Goal: Information Seeking & Learning: Check status

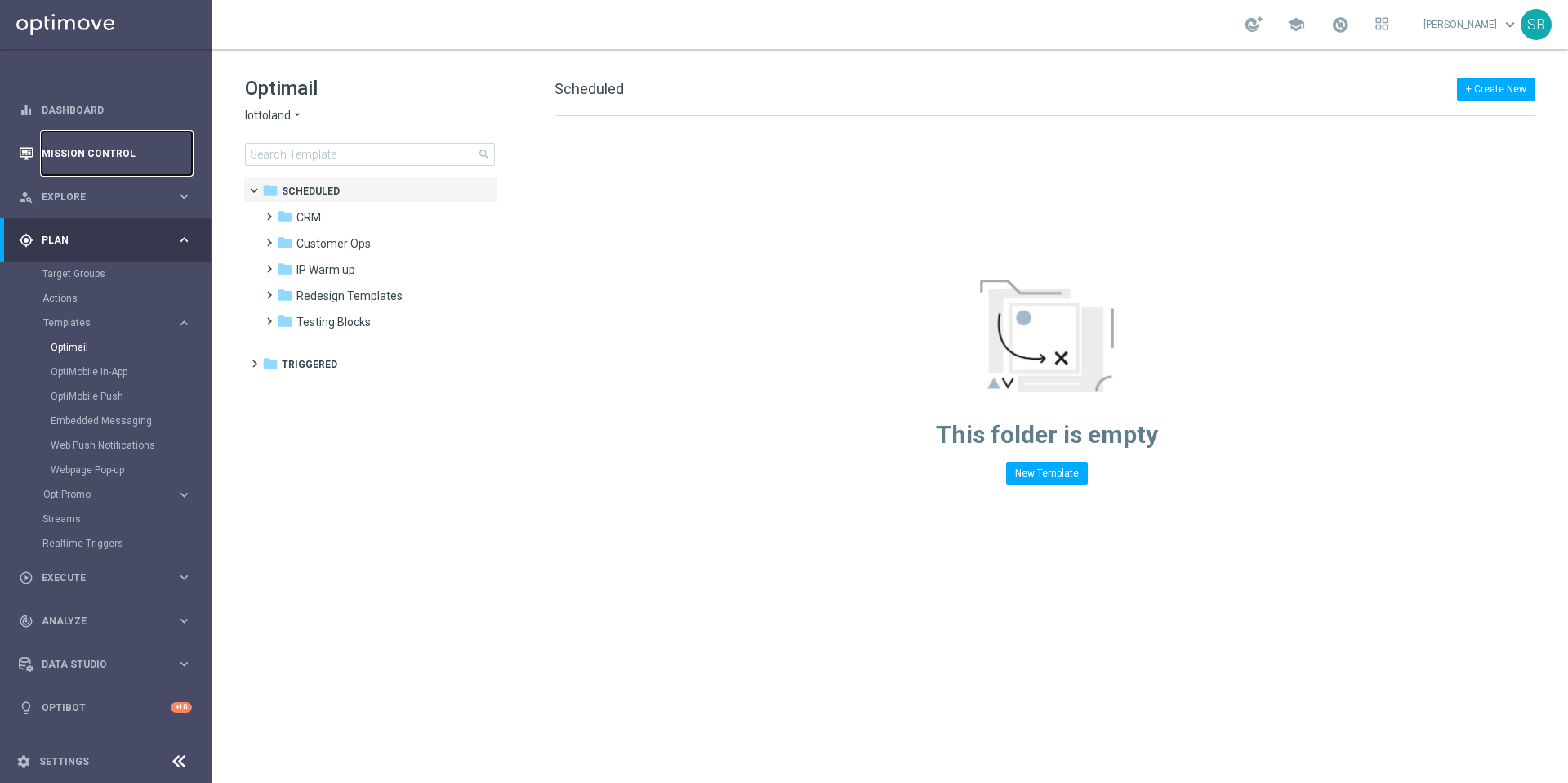
click at [108, 161] on link "Mission Control" at bounding box center [117, 153] width 150 height 44
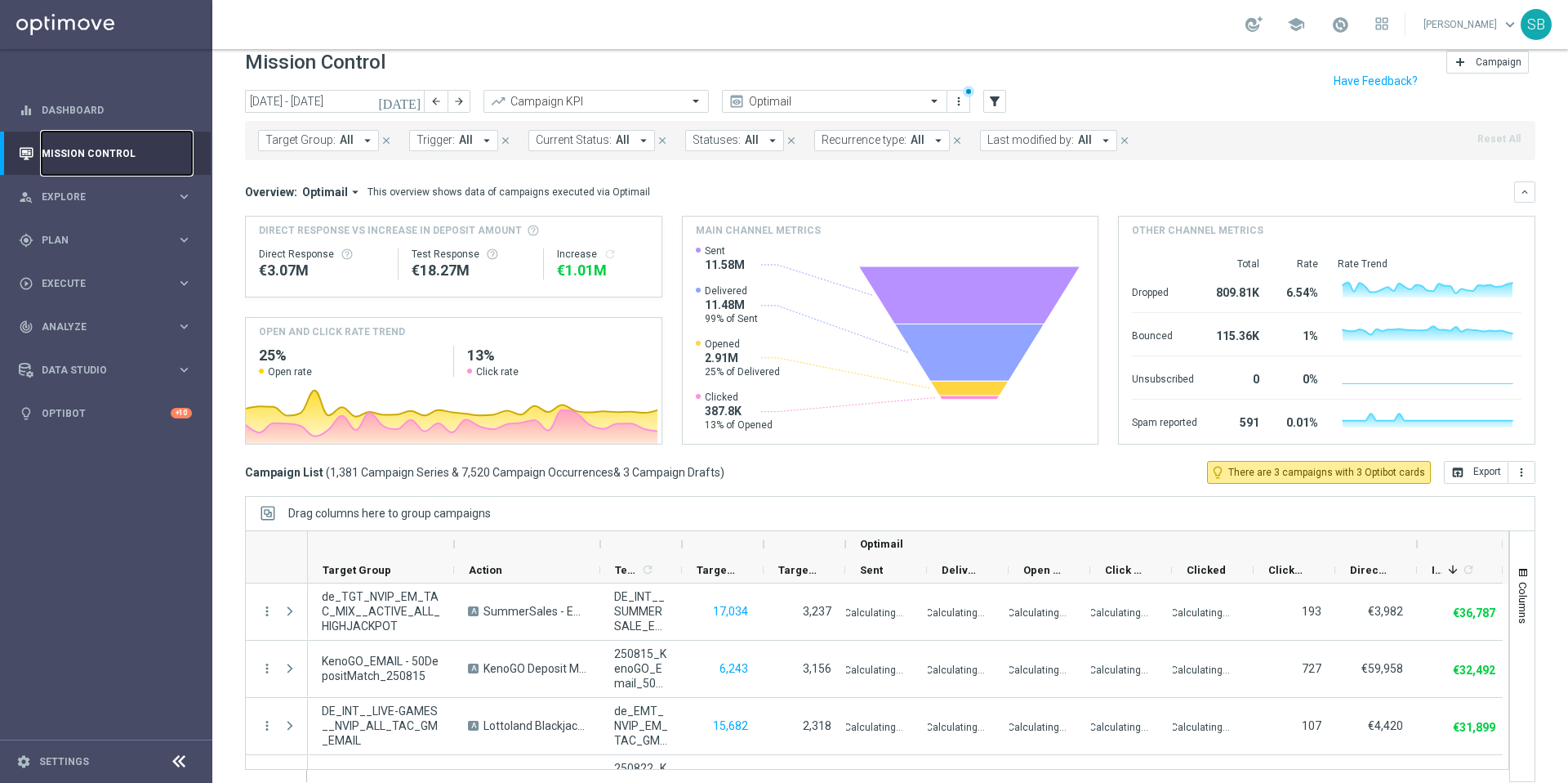
scroll to position [34, 0]
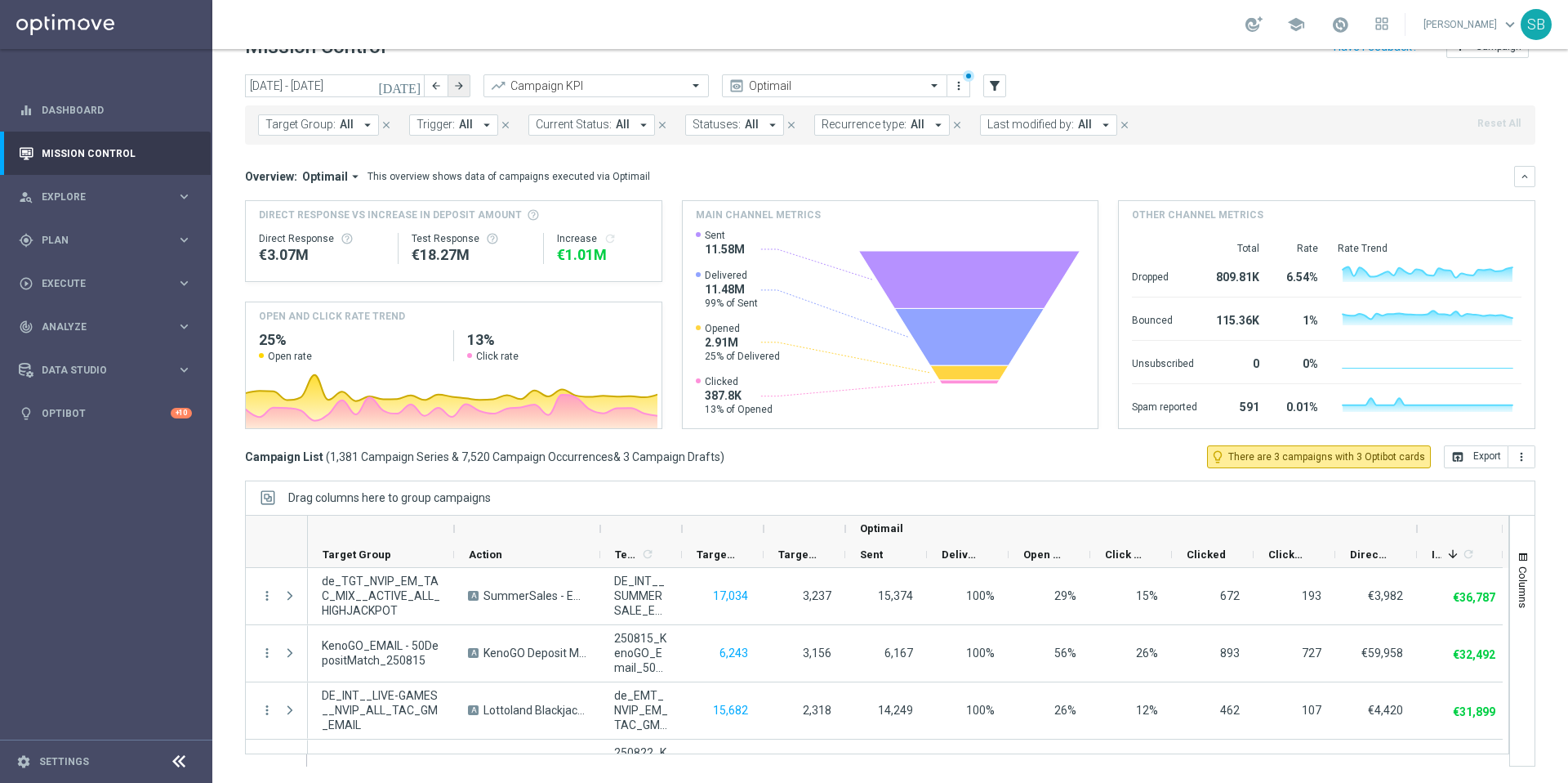
click at [453, 86] on icon "arrow_forward" at bounding box center [459, 86] width 11 height 11
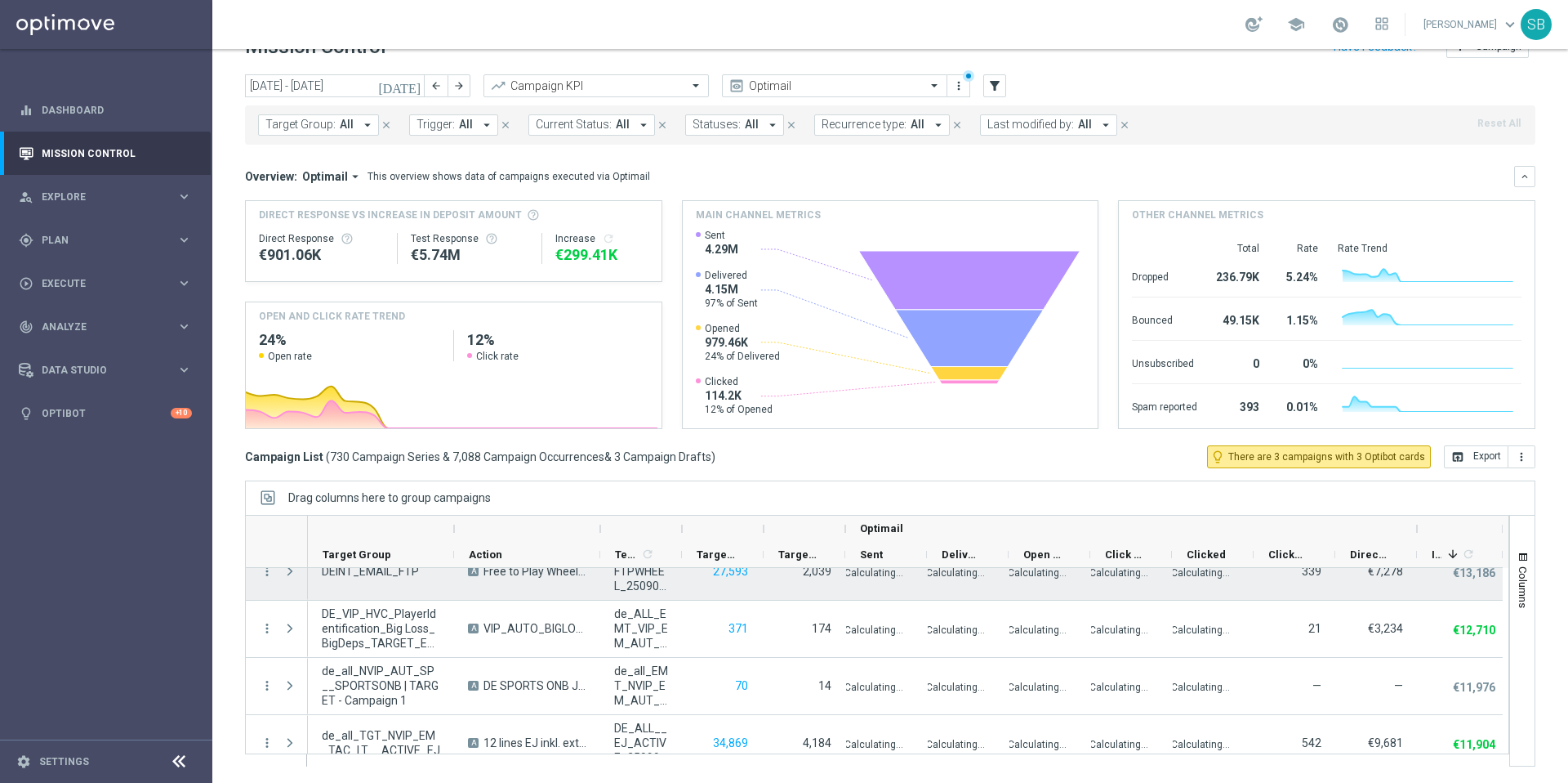
scroll to position [485, 0]
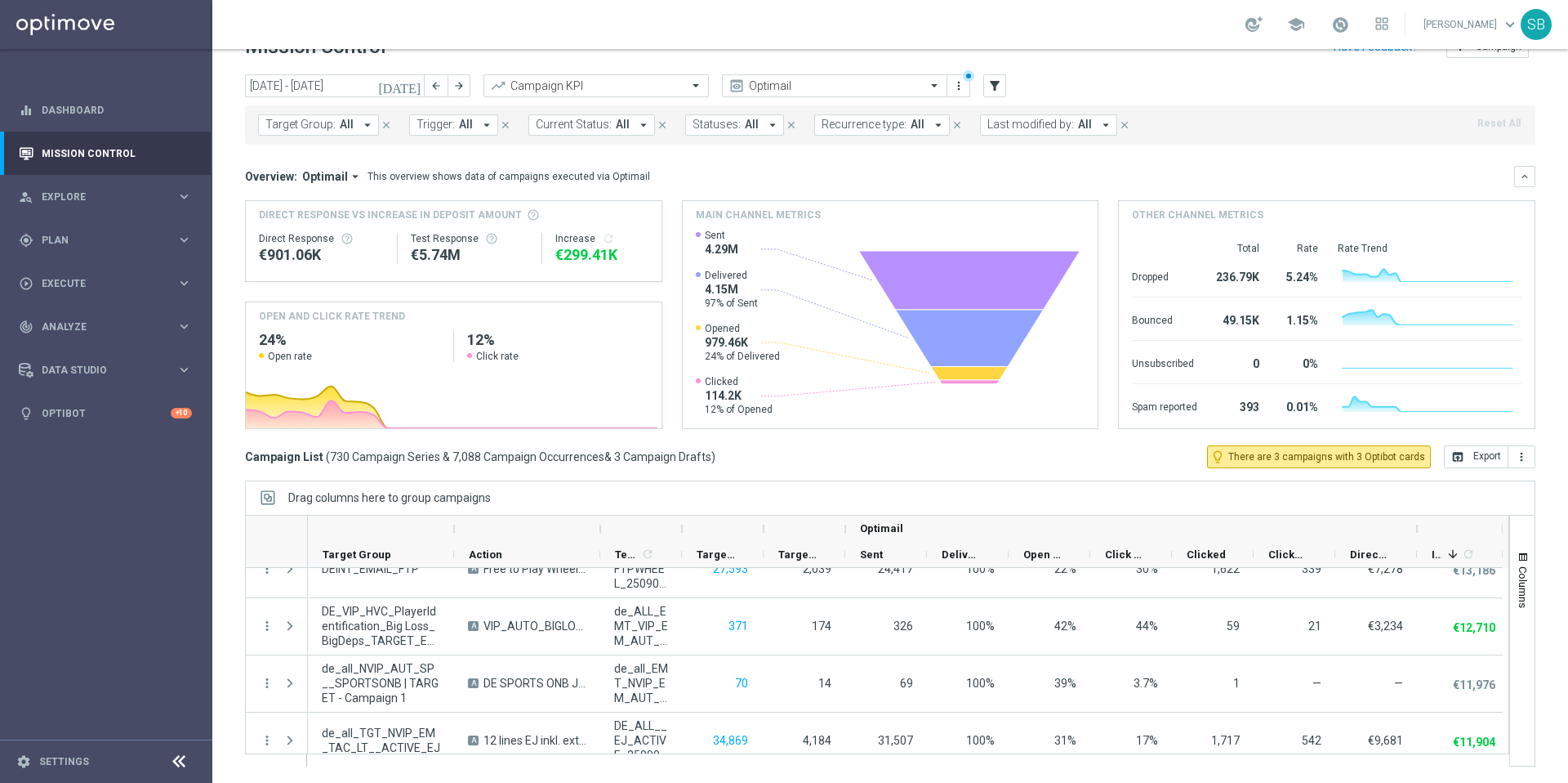
click at [416, 89] on icon "[DATE]" at bounding box center [400, 86] width 44 height 14
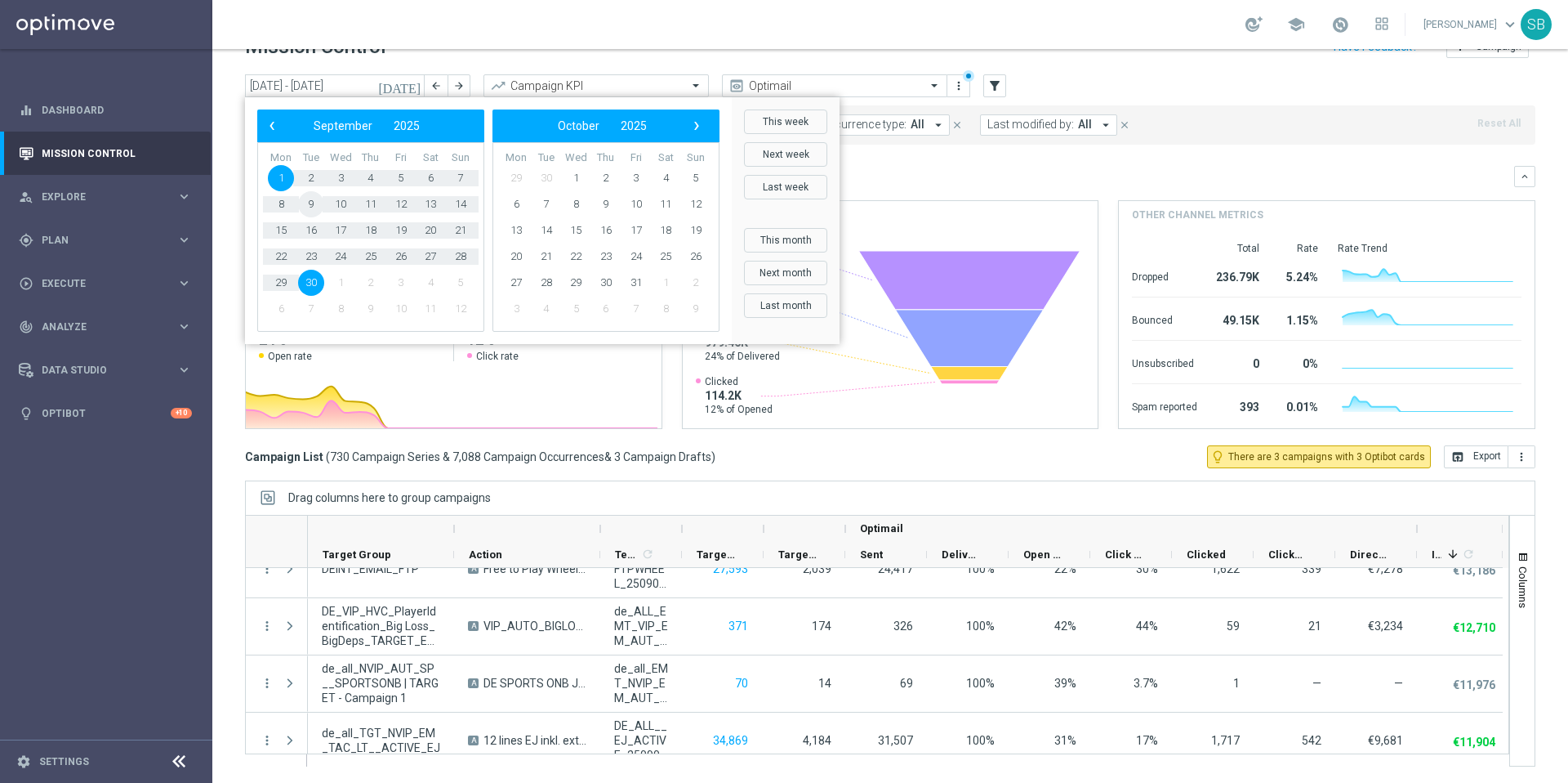
click at [309, 206] on span "9" at bounding box center [312, 204] width 27 height 27
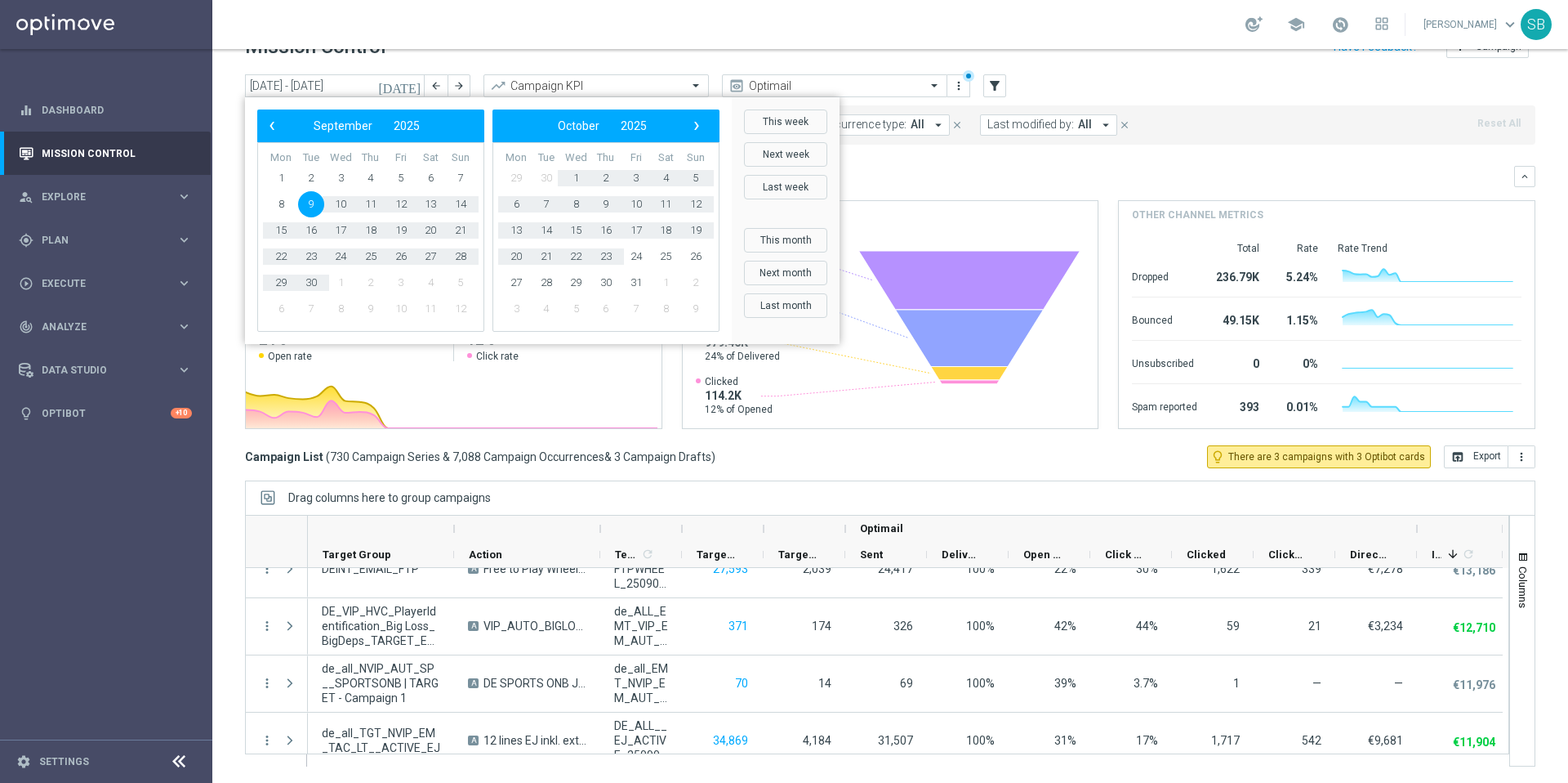
click at [868, 65] on header "Mission Control add Campaign" at bounding box center [890, 44] width 1355 height 60
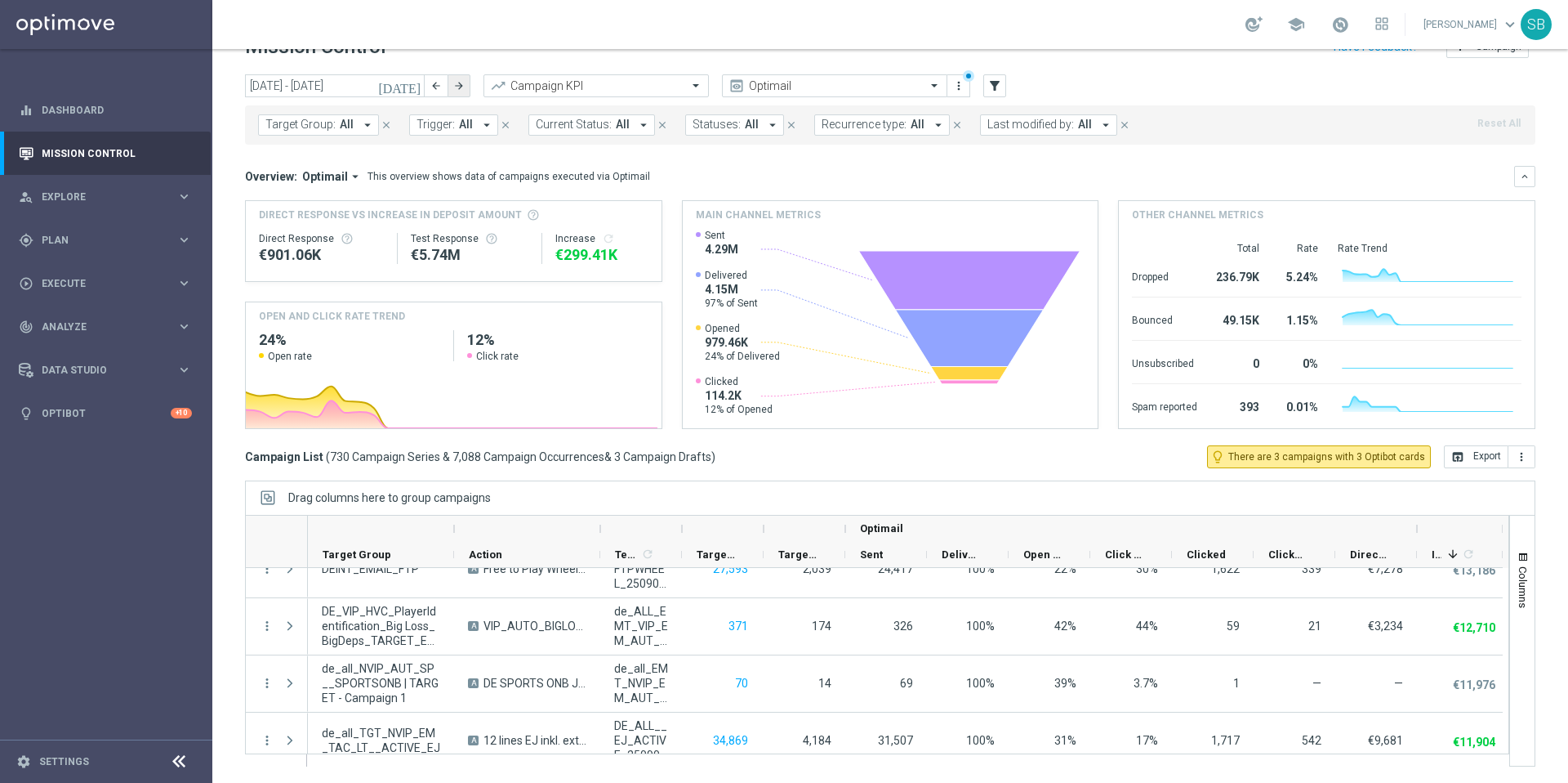
click at [459, 89] on icon "arrow_forward" at bounding box center [459, 86] width 11 height 11
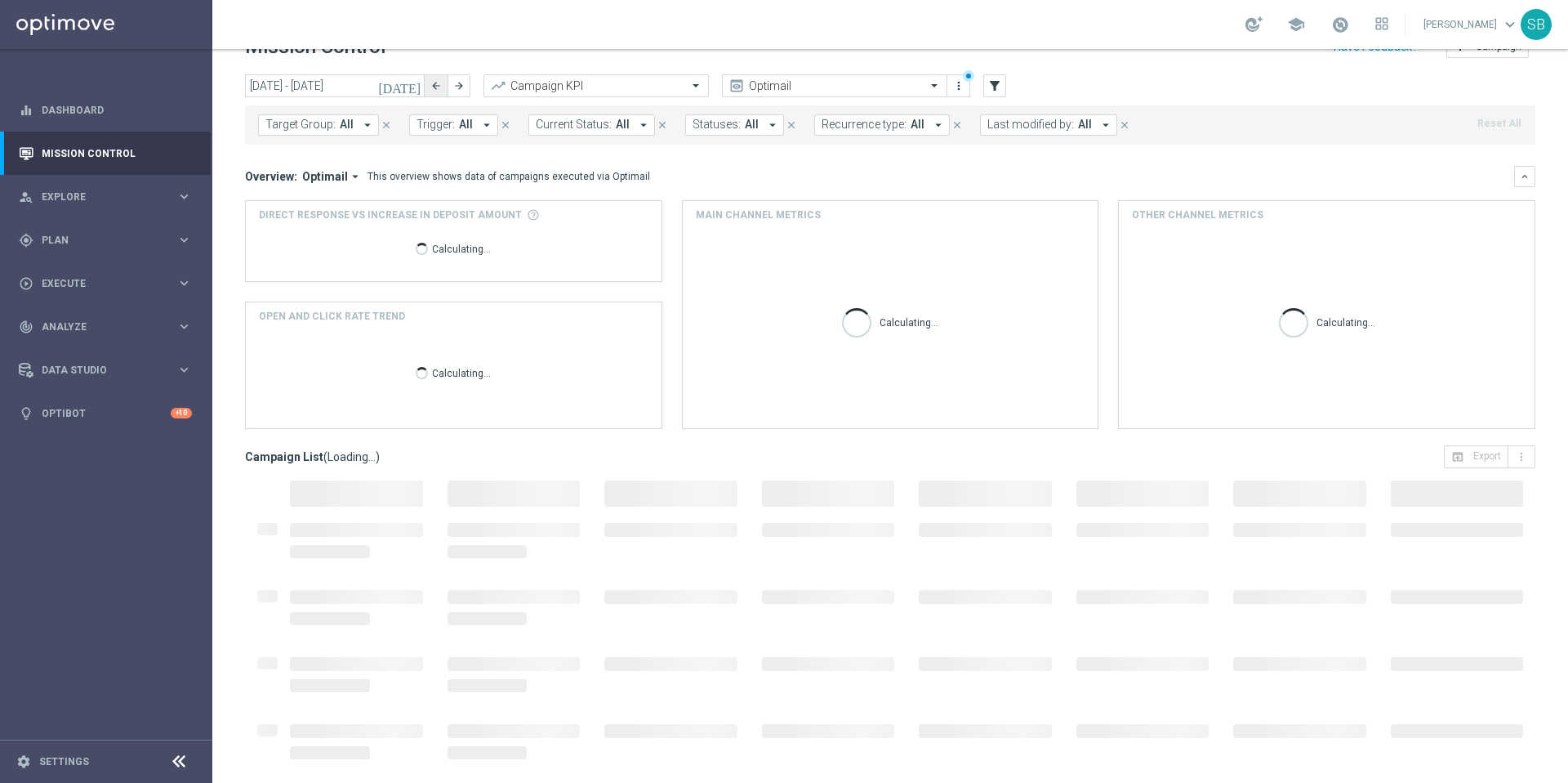
click at [434, 84] on icon "arrow_back" at bounding box center [436, 86] width 11 height 11
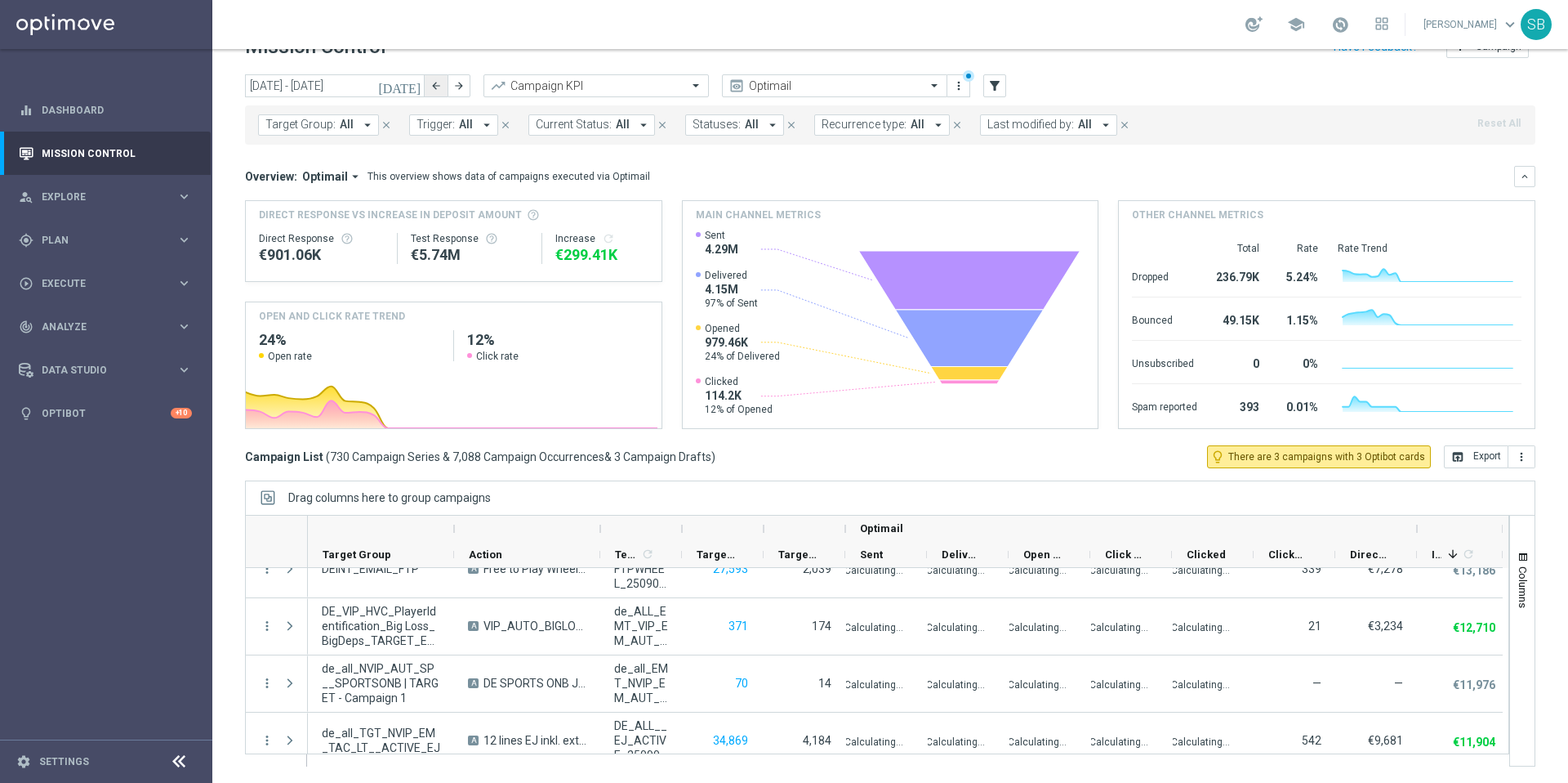
click at [431, 89] on icon "arrow_back" at bounding box center [436, 86] width 11 height 11
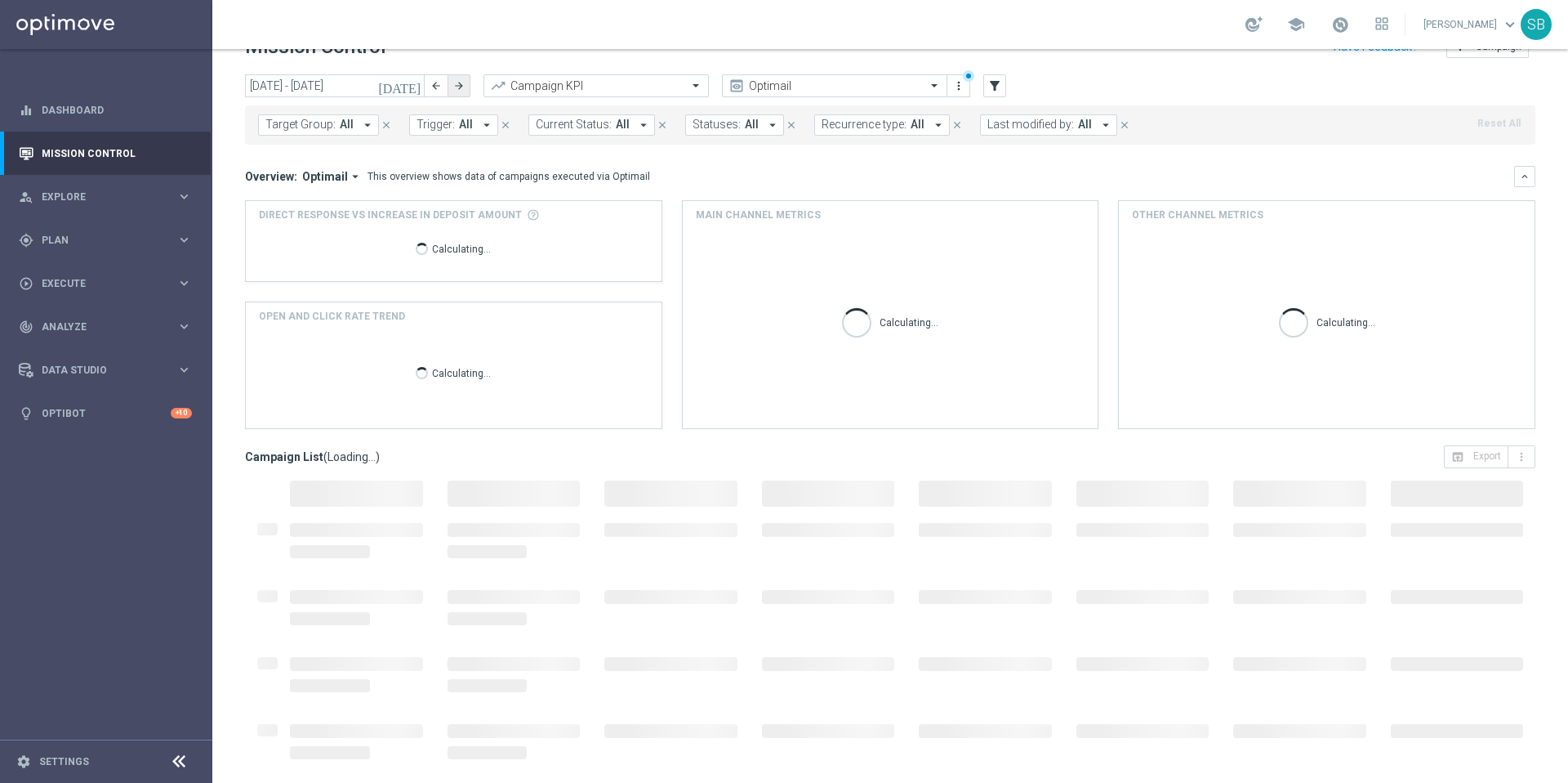
click at [458, 86] on icon "arrow_forward" at bounding box center [459, 86] width 11 height 11
click at [411, 88] on icon "[DATE]" at bounding box center [400, 86] width 44 height 14
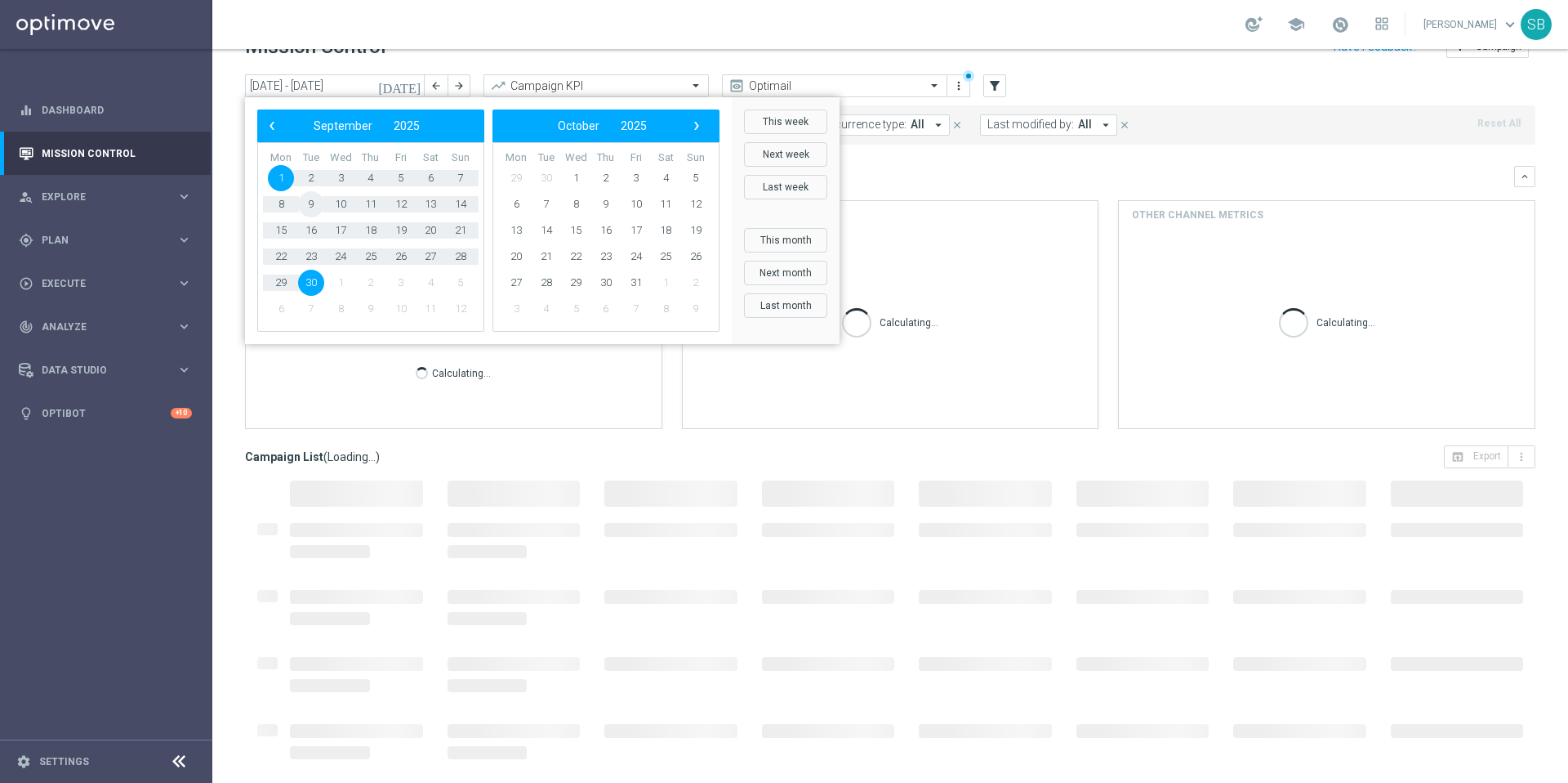
click at [312, 201] on span "9" at bounding box center [312, 204] width 27 height 27
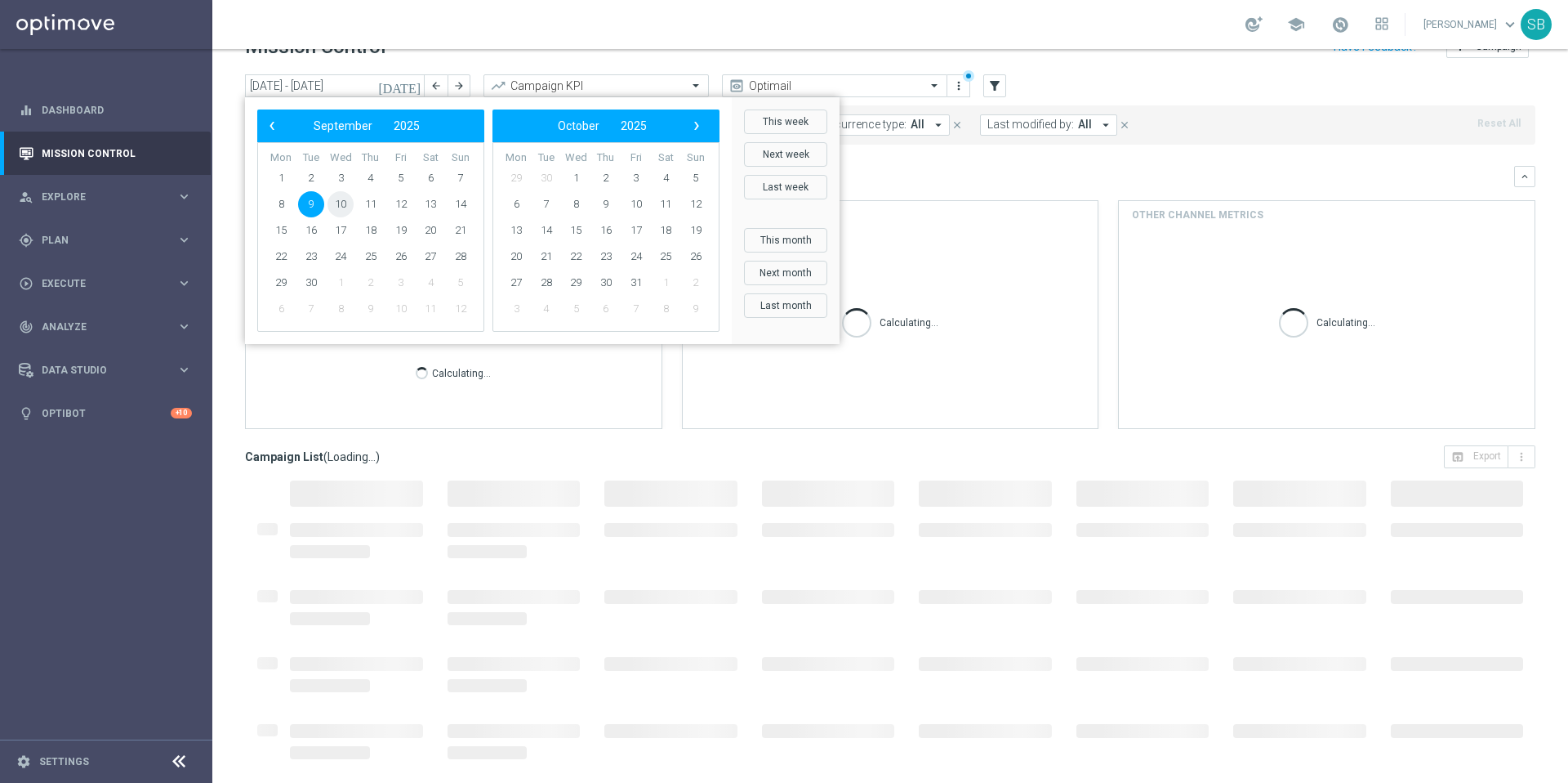
click at [348, 207] on span "10" at bounding box center [341, 204] width 27 height 27
type input "[DATE] - [DATE]"
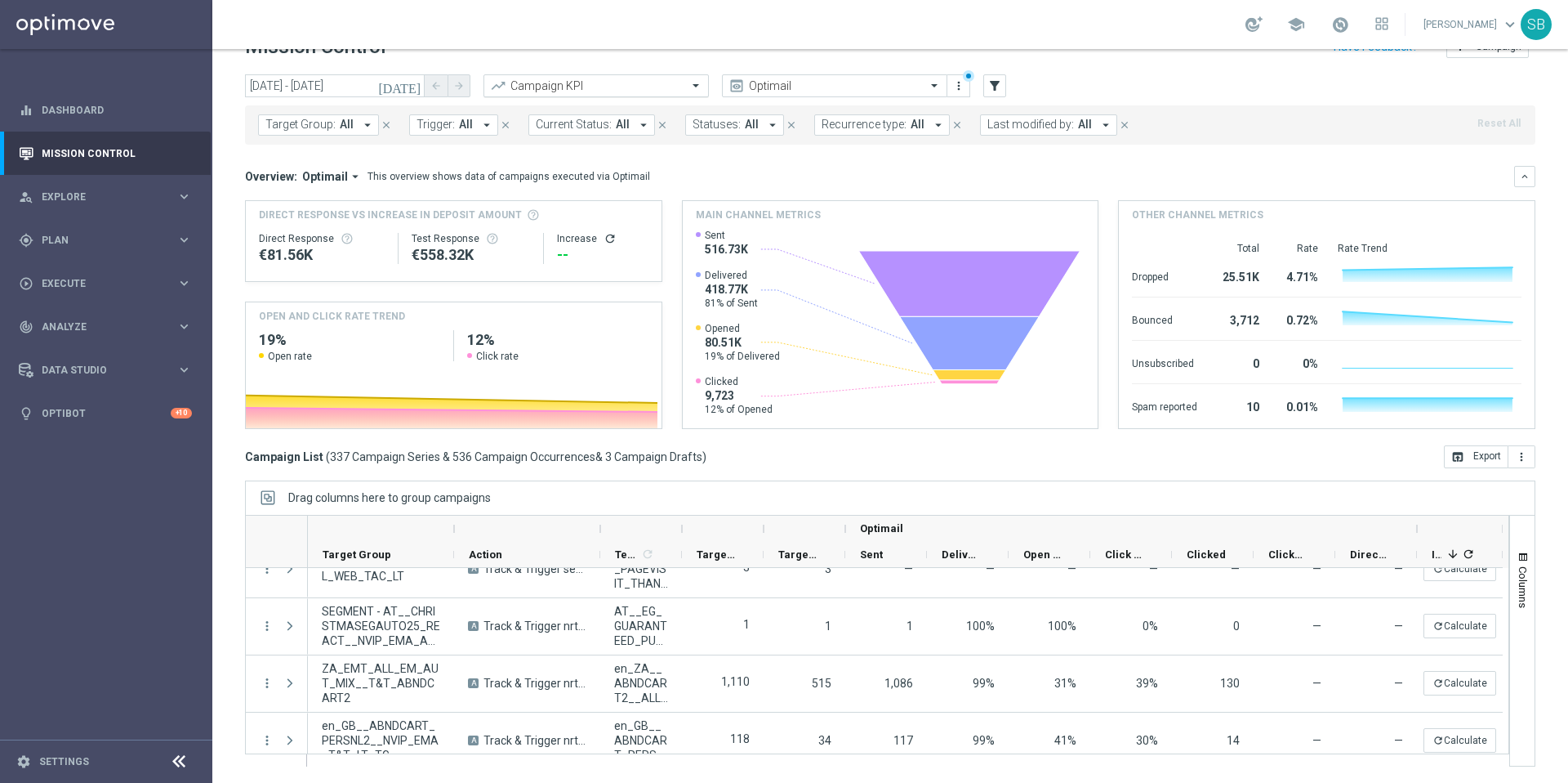
click at [592, 87] on input "text" at bounding box center [580, 86] width 175 height 14
click at [629, 55] on div "Mission Control add Campaign" at bounding box center [890, 48] width 1291 height 32
click at [765, 122] on icon "arrow_drop_down" at bounding box center [772, 124] width 14 height 14
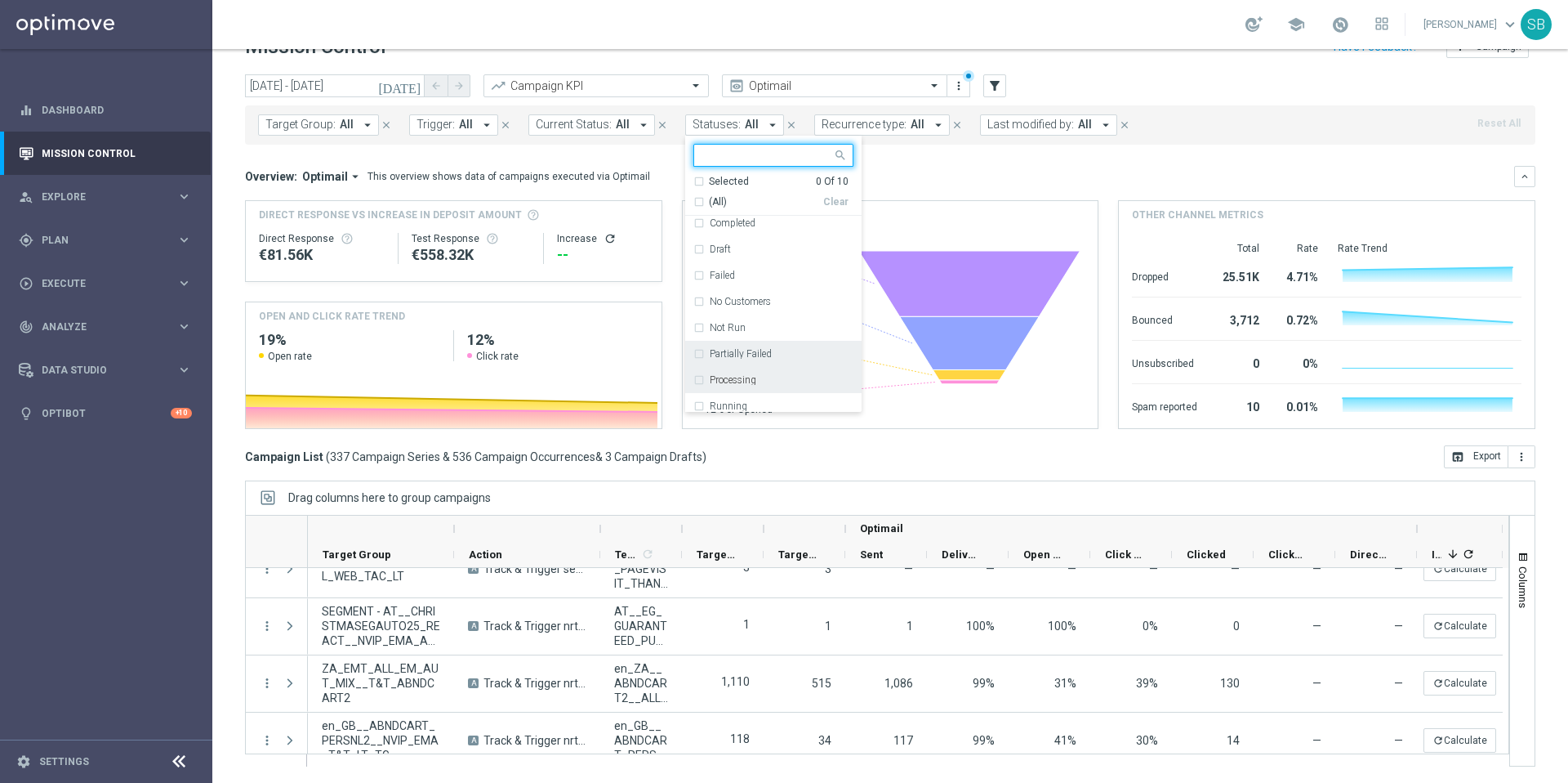
scroll to position [66, 0]
click at [759, 372] on div "Running" at bounding box center [781, 372] width 143 height 10
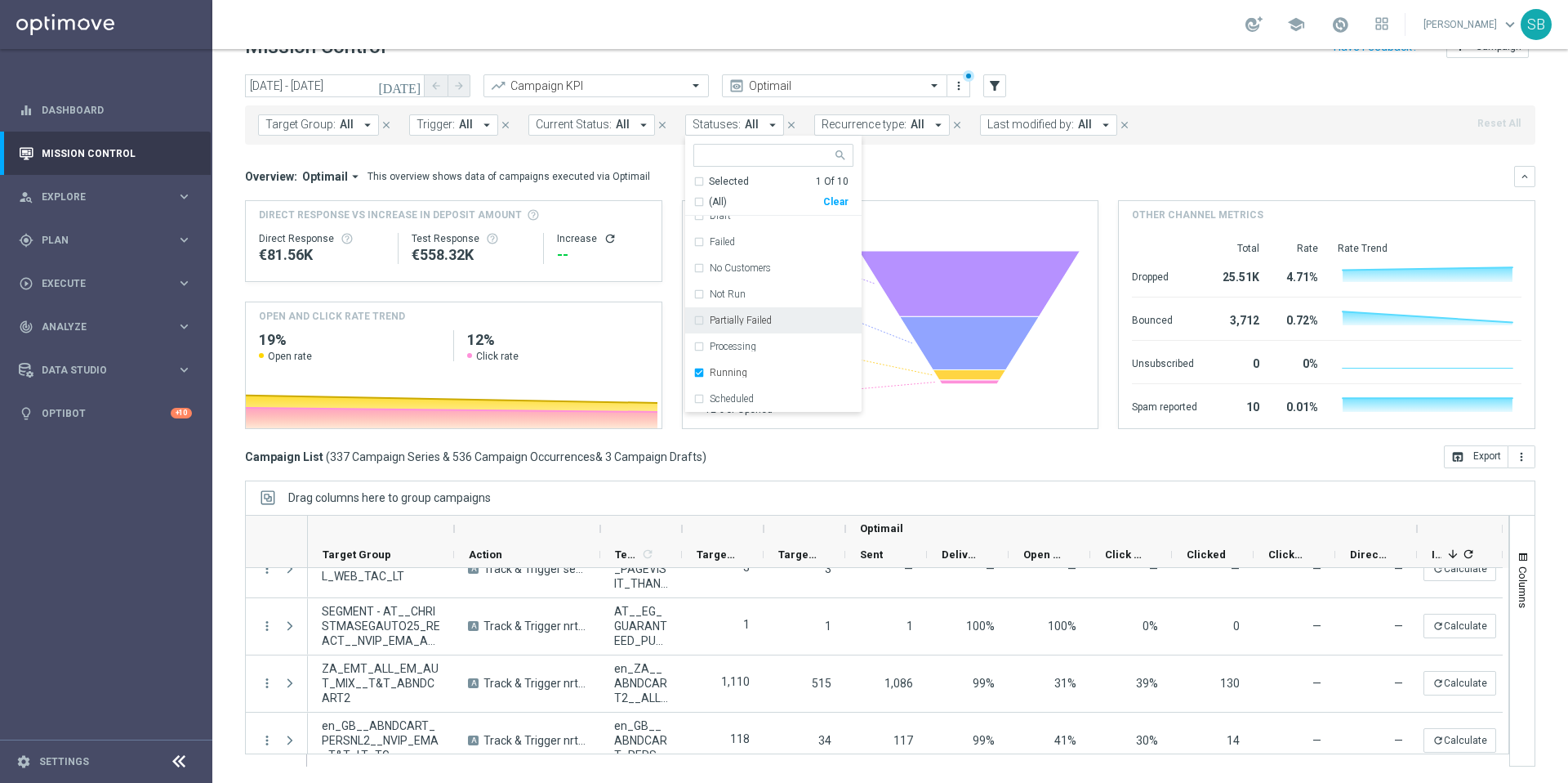
click at [989, 172] on div "Overview: Optimail arrow_drop_down This overview shows data of campaigns execut…" at bounding box center [879, 176] width 1269 height 14
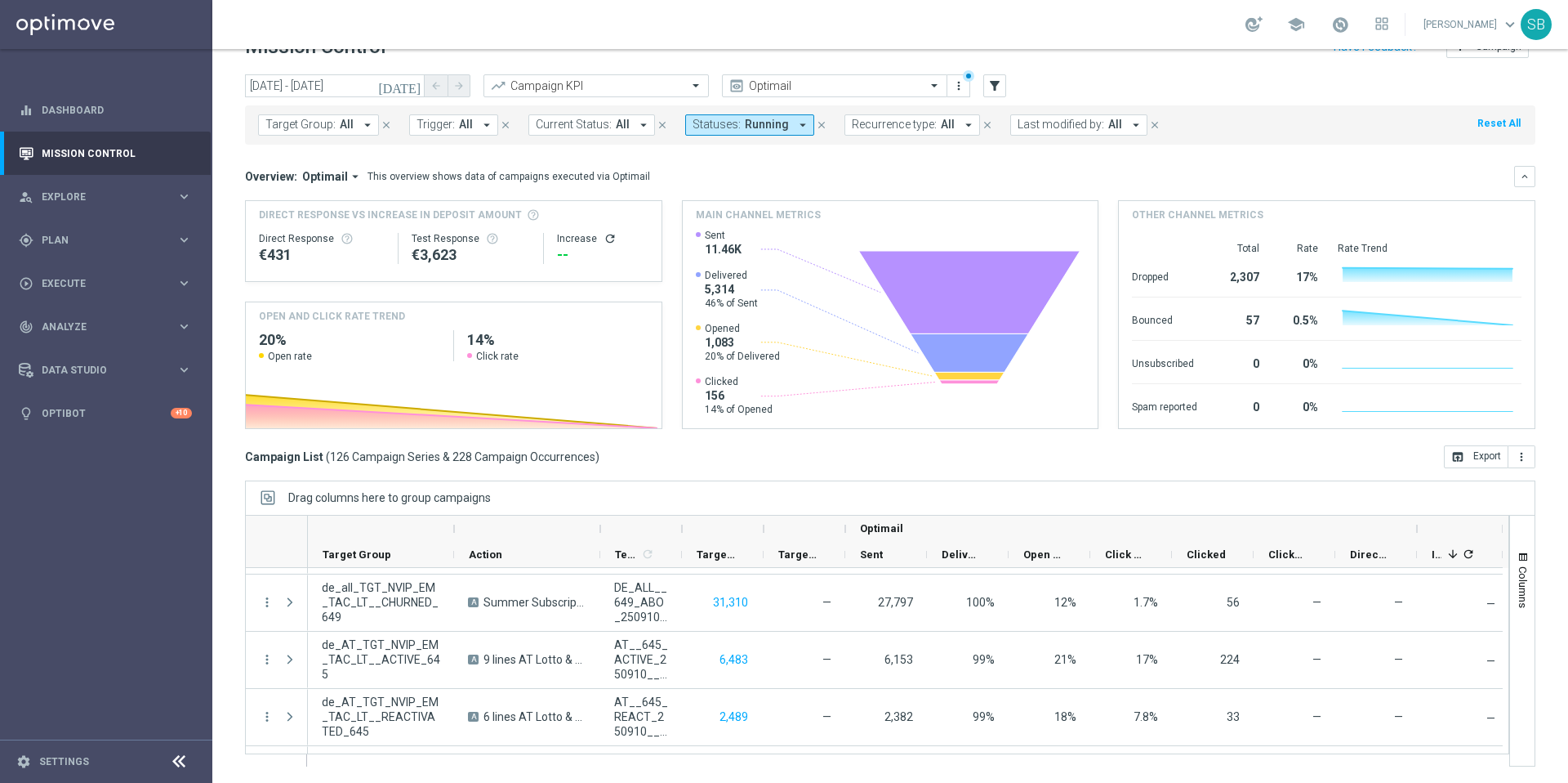
scroll to position [7021, 0]
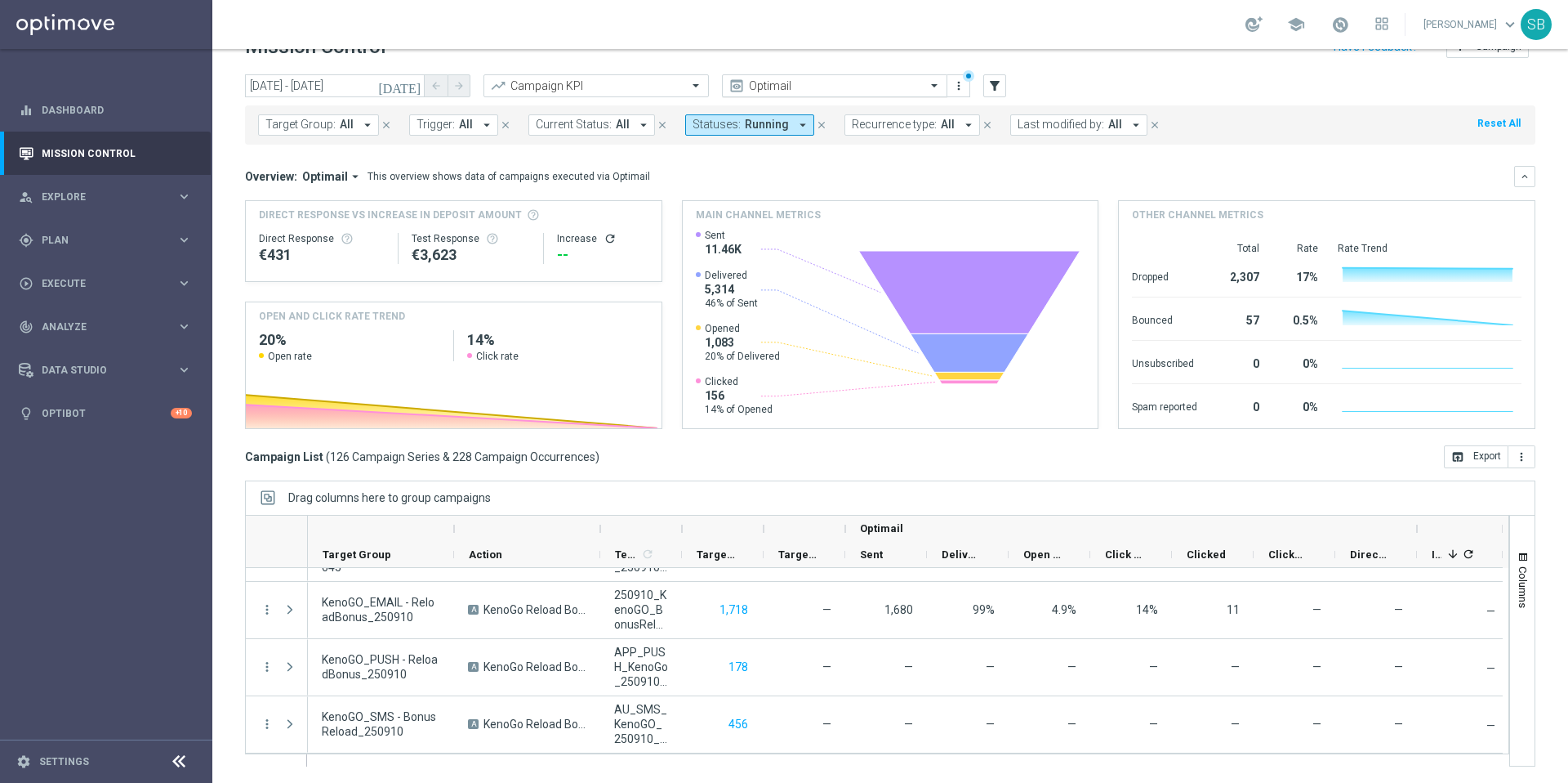
click at [934, 86] on span at bounding box center [935, 86] width 20 height 14
click at [1064, 79] on div "today 09 Sep 2025 - 10 Sep 2025 arrow_back arrow_forward Campaign KPI trending_…" at bounding box center [890, 86] width 1291 height 25
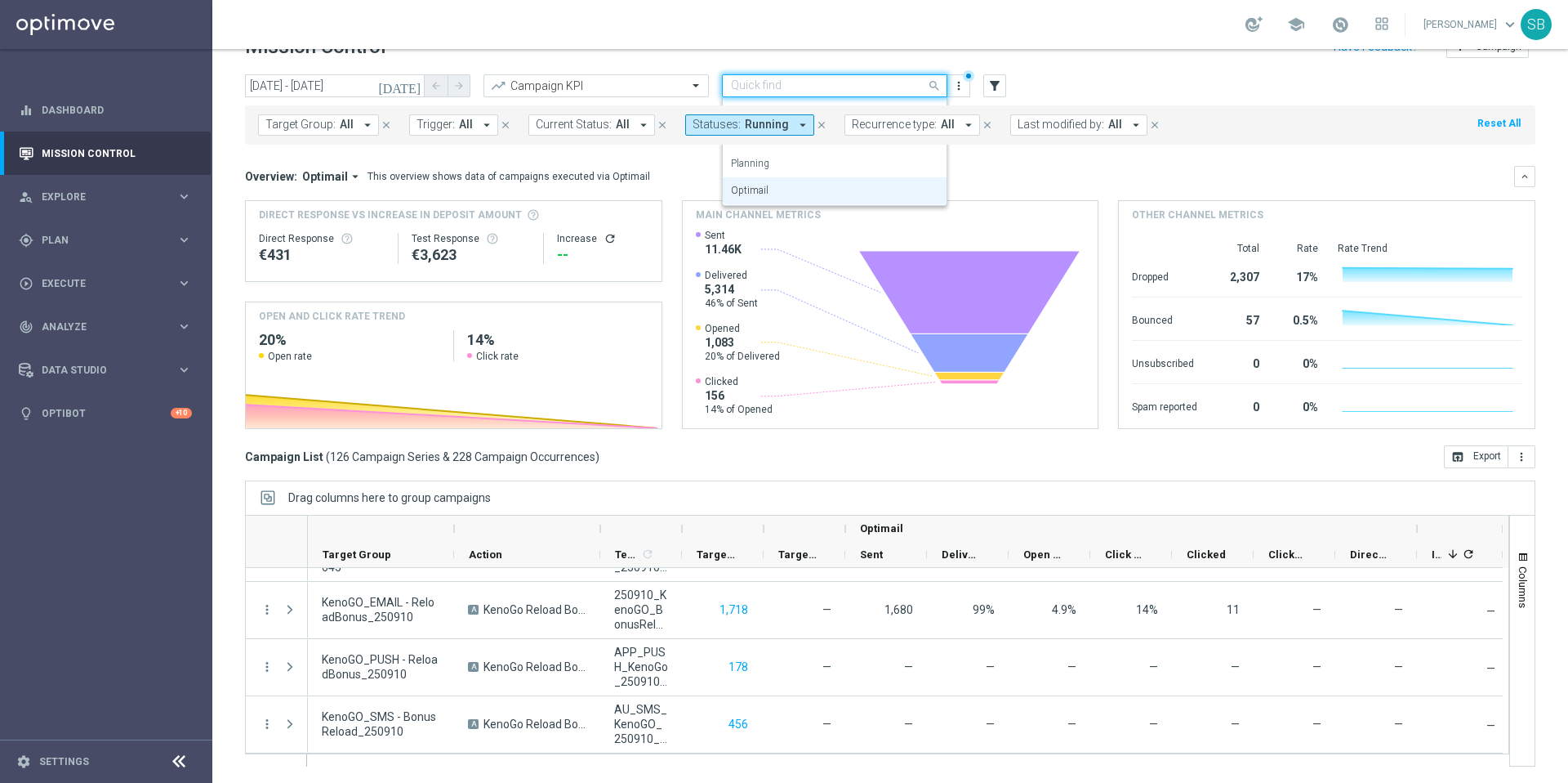
click at [935, 88] on span at bounding box center [935, 85] width 20 height 20
click at [961, 85] on icon "more_vert" at bounding box center [959, 86] width 13 height 13
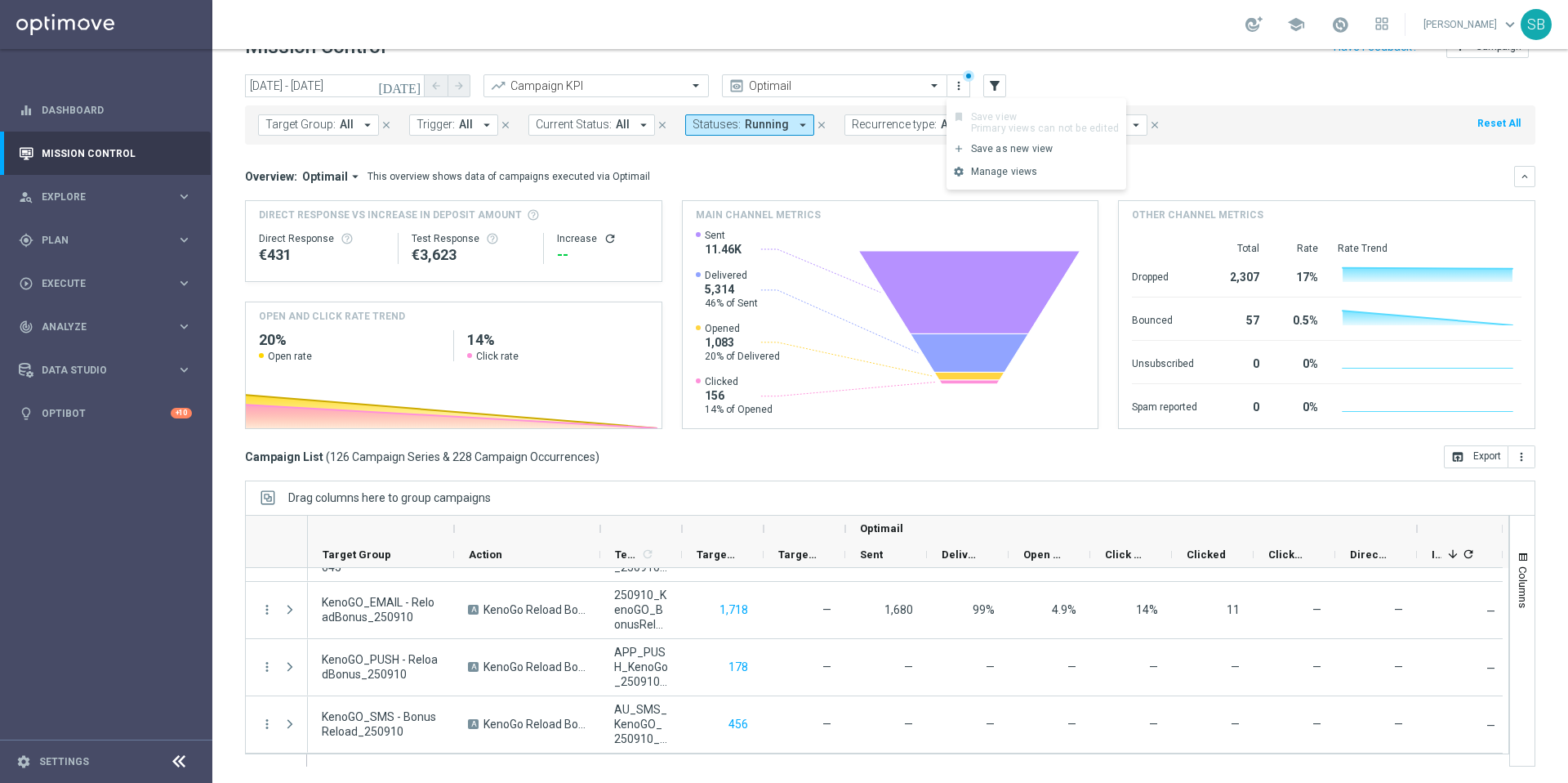
click at [1045, 85] on div "today 09 Sep 2025 - 10 Sep 2025 arrow_back arrow_forward Campaign KPI trending_…" at bounding box center [890, 86] width 1291 height 25
click at [980, 91] on div "today 09 Sep 2025 - 10 Sep 2025 arrow_back arrow_forward Campaign KPI trending_…" at bounding box center [890, 86] width 1291 height 25
click at [1000, 90] on icon "filter_alt" at bounding box center [994, 86] width 14 height 14
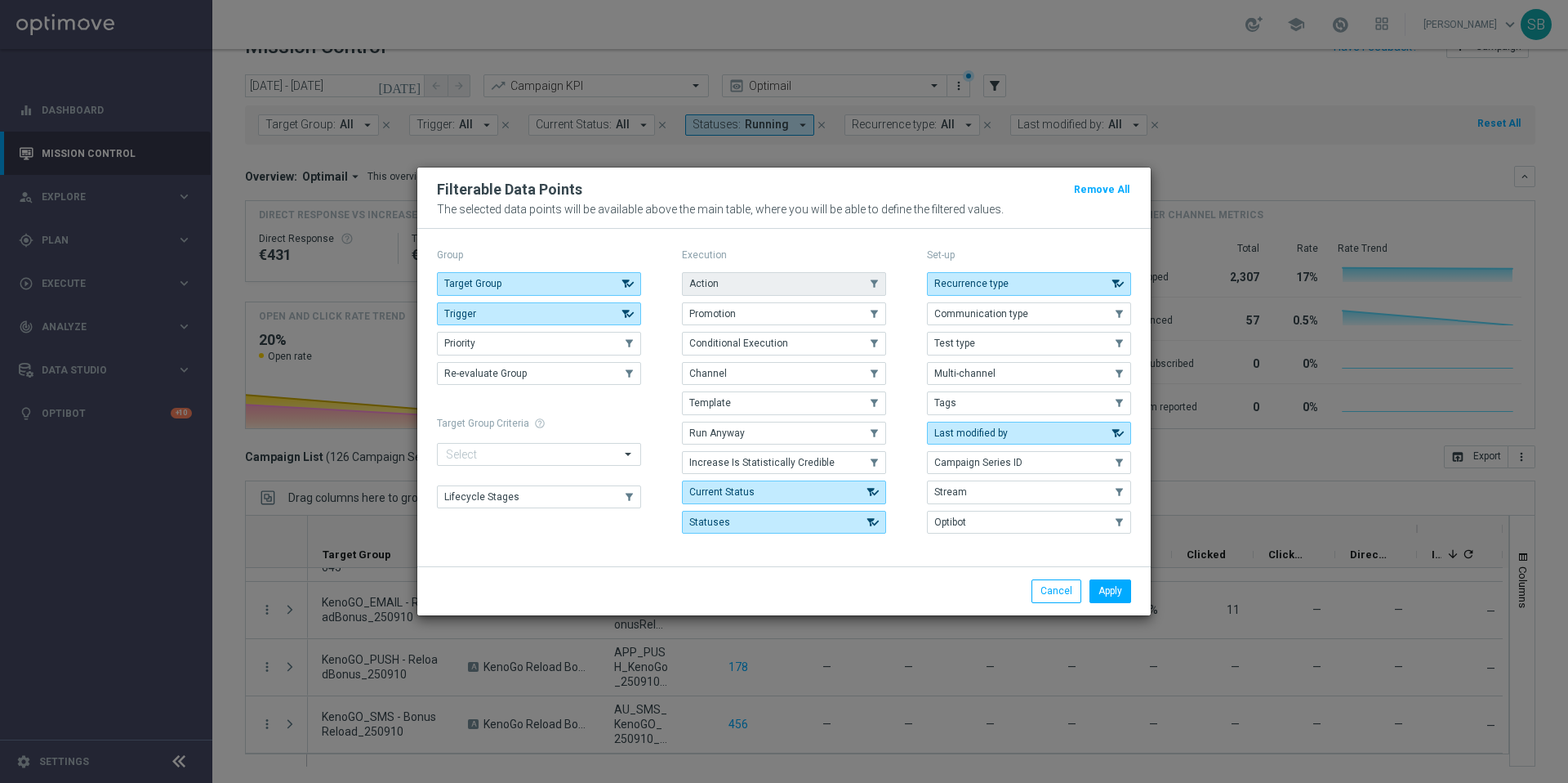
click at [874, 289] on use "button" at bounding box center [875, 284] width 11 height 11
click at [874, 288] on icon "button" at bounding box center [873, 283] width 15 height 11
click at [488, 128] on modal-container "Filterable Data Points Remove All The selected data points will be available ab…" at bounding box center [784, 392] width 1568 height 783
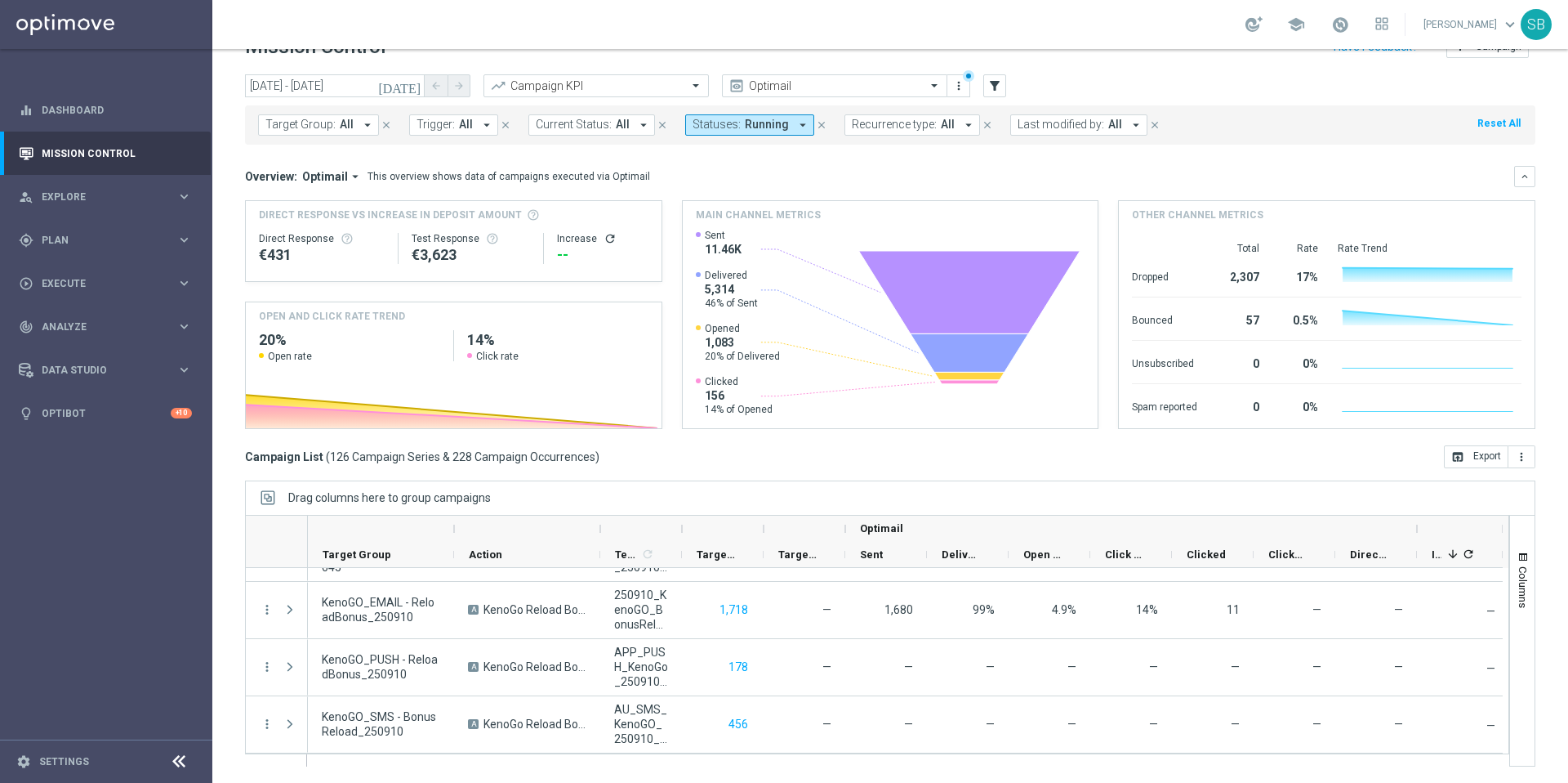
click at [488, 128] on icon "arrow_drop_down" at bounding box center [486, 124] width 14 height 14
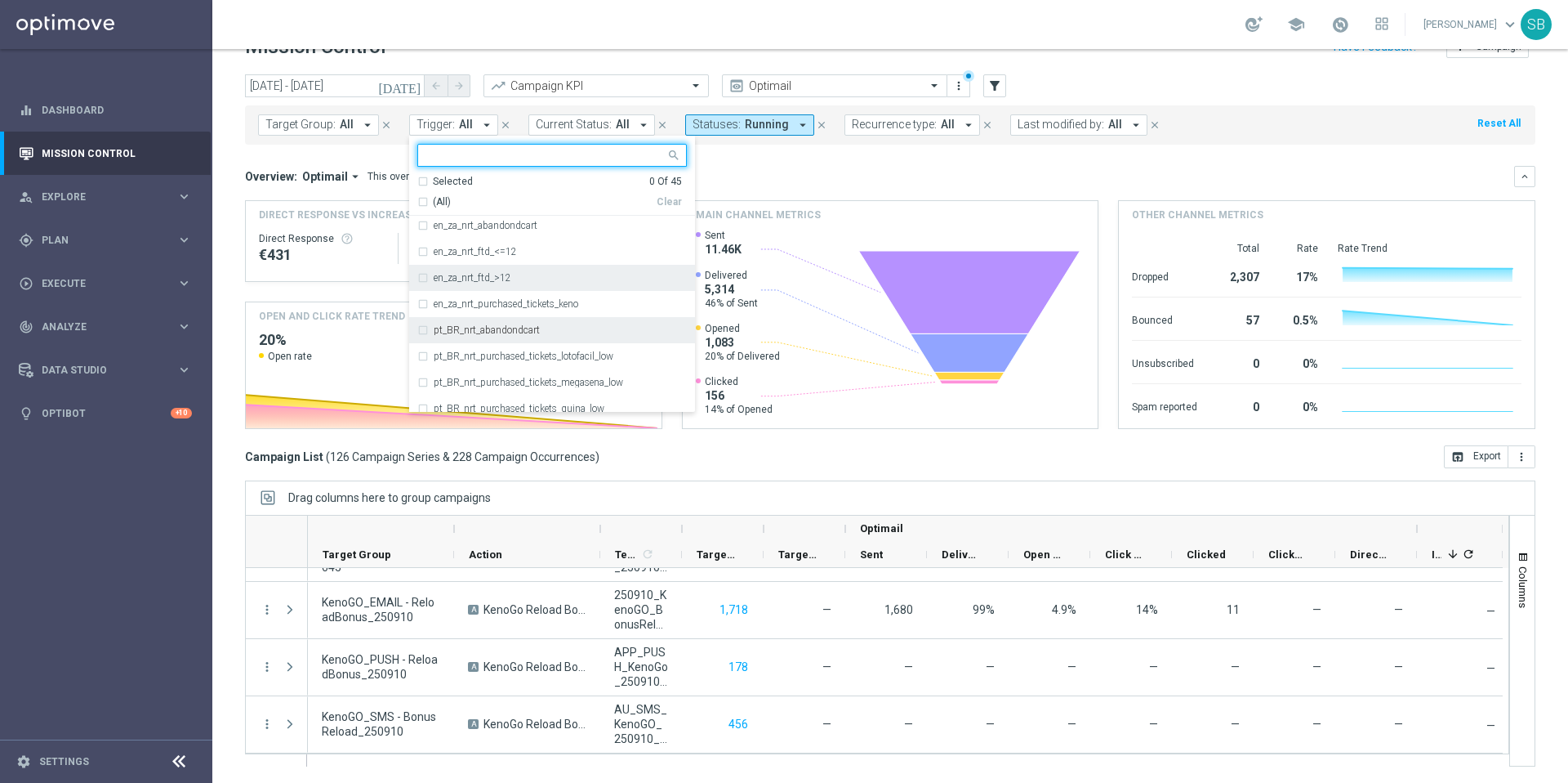
scroll to position [669, 0]
click at [422, 290] on div "pt_BR_nrt_purchased_tickets_lotofacil_low" at bounding box center [552, 292] width 270 height 27
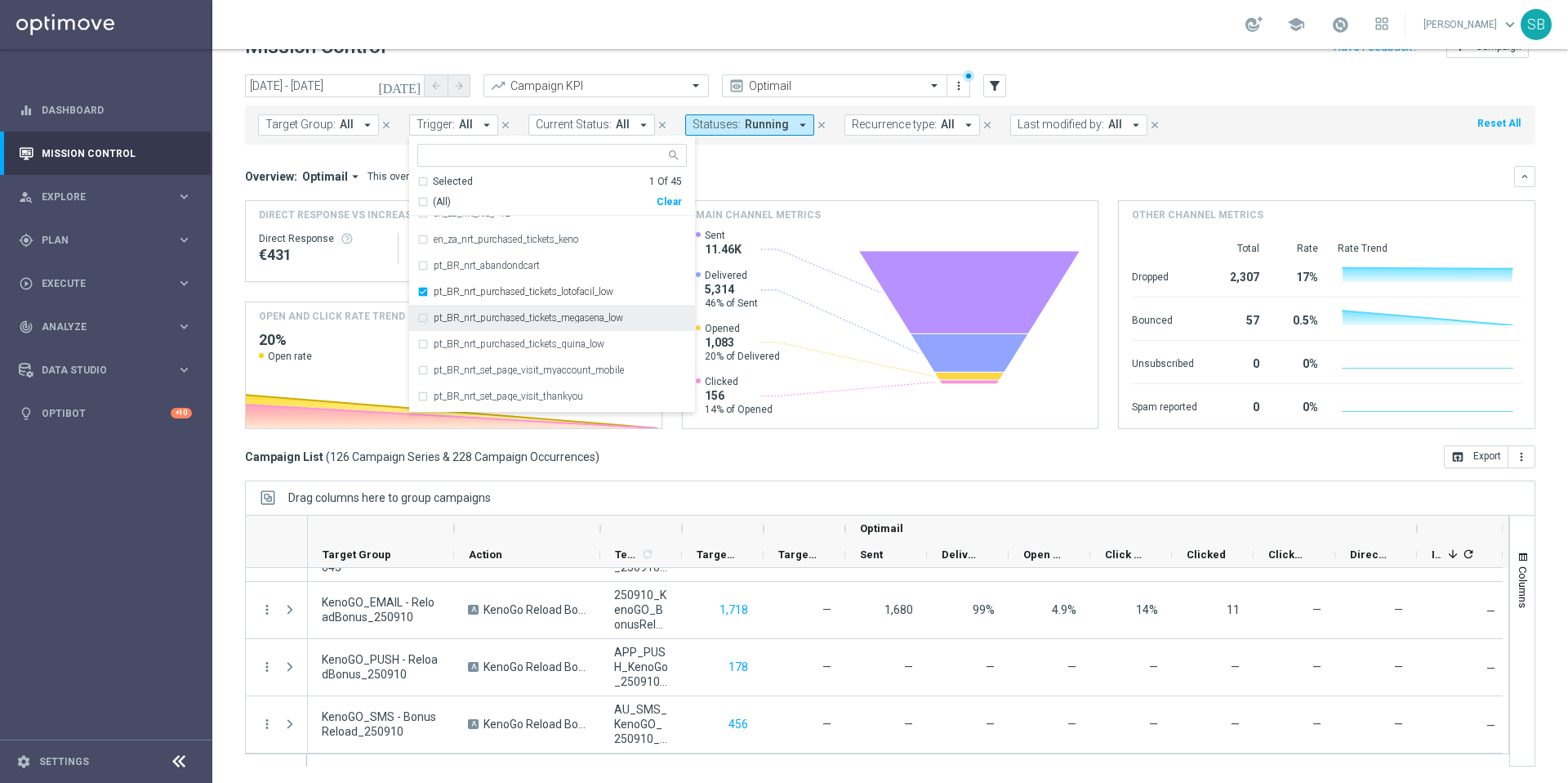
click at [424, 315] on div "pt_BR_nrt_purchased_tickets_megasena_low" at bounding box center [552, 318] width 270 height 27
click at [424, 346] on div "pt_BR_nrt_purchased_tickets_quina_low" at bounding box center [552, 344] width 270 height 27
click at [766, 182] on div "Overview: Optimail arrow_drop_down This overview shows data of campaigns execut…" at bounding box center [879, 176] width 1269 height 14
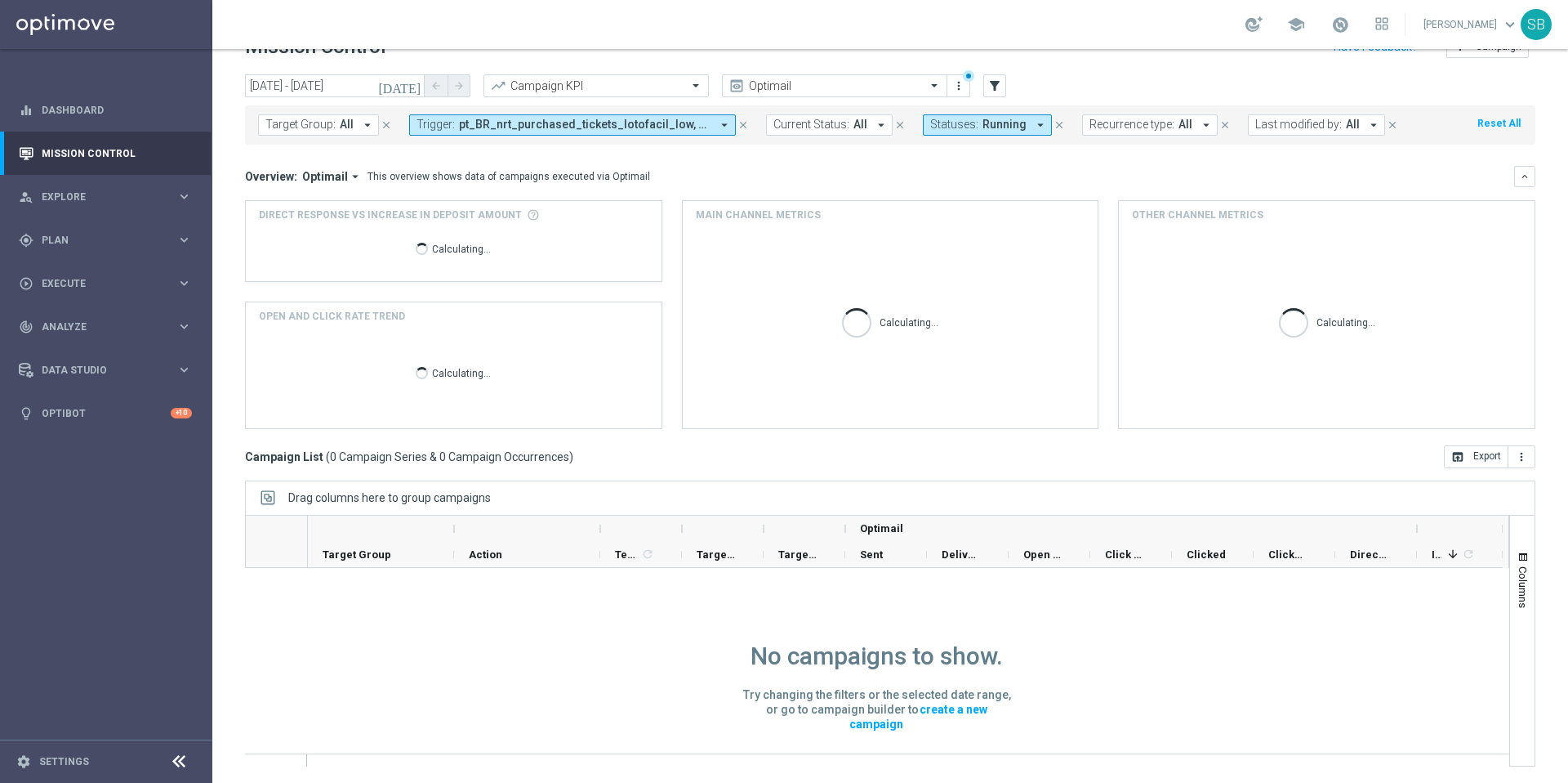
scroll to position [1, 0]
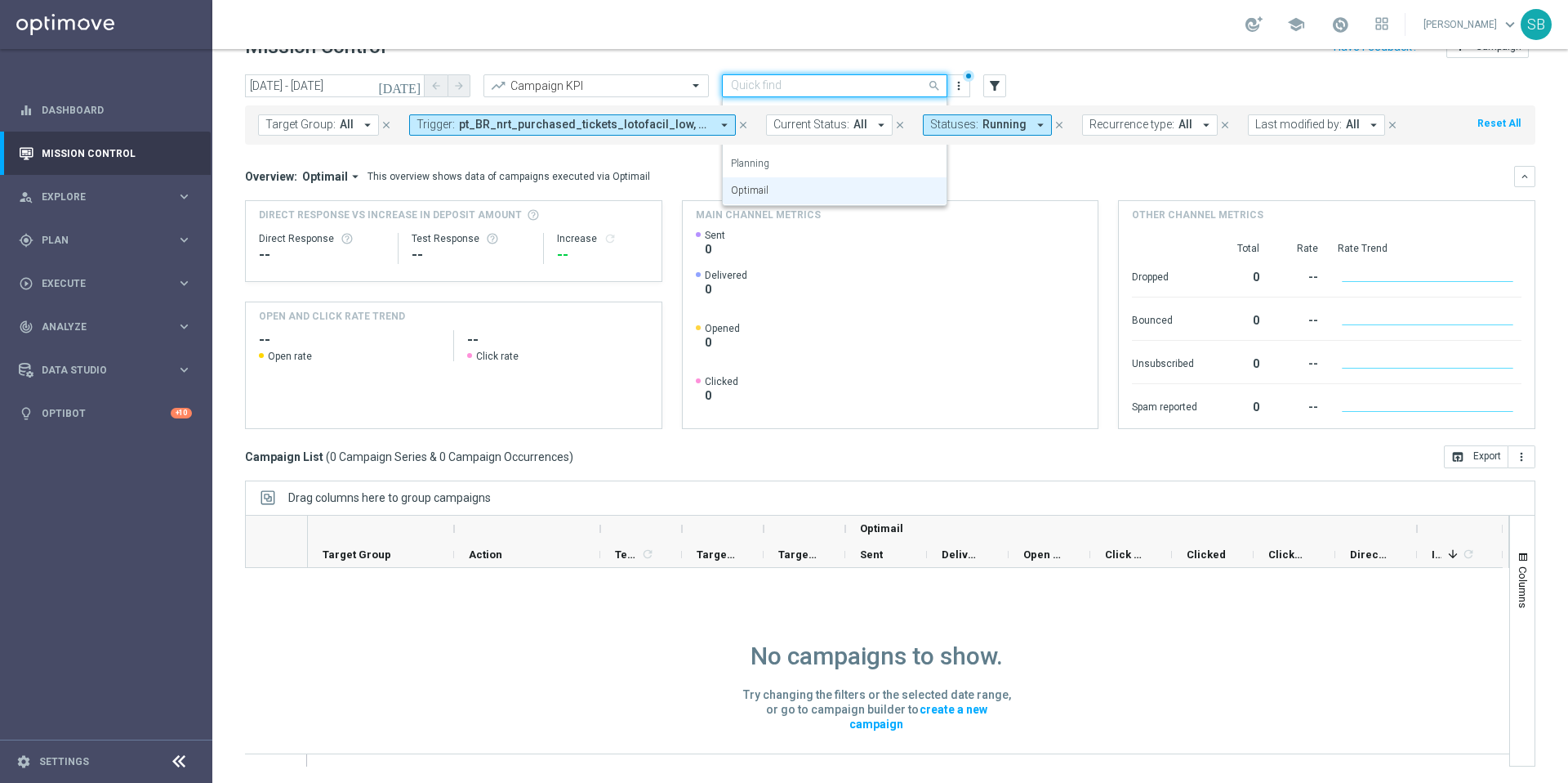
click at [935, 85] on span at bounding box center [935, 85] width 20 height 20
click at [1034, 127] on icon "arrow_drop_down" at bounding box center [1040, 124] width 14 height 14
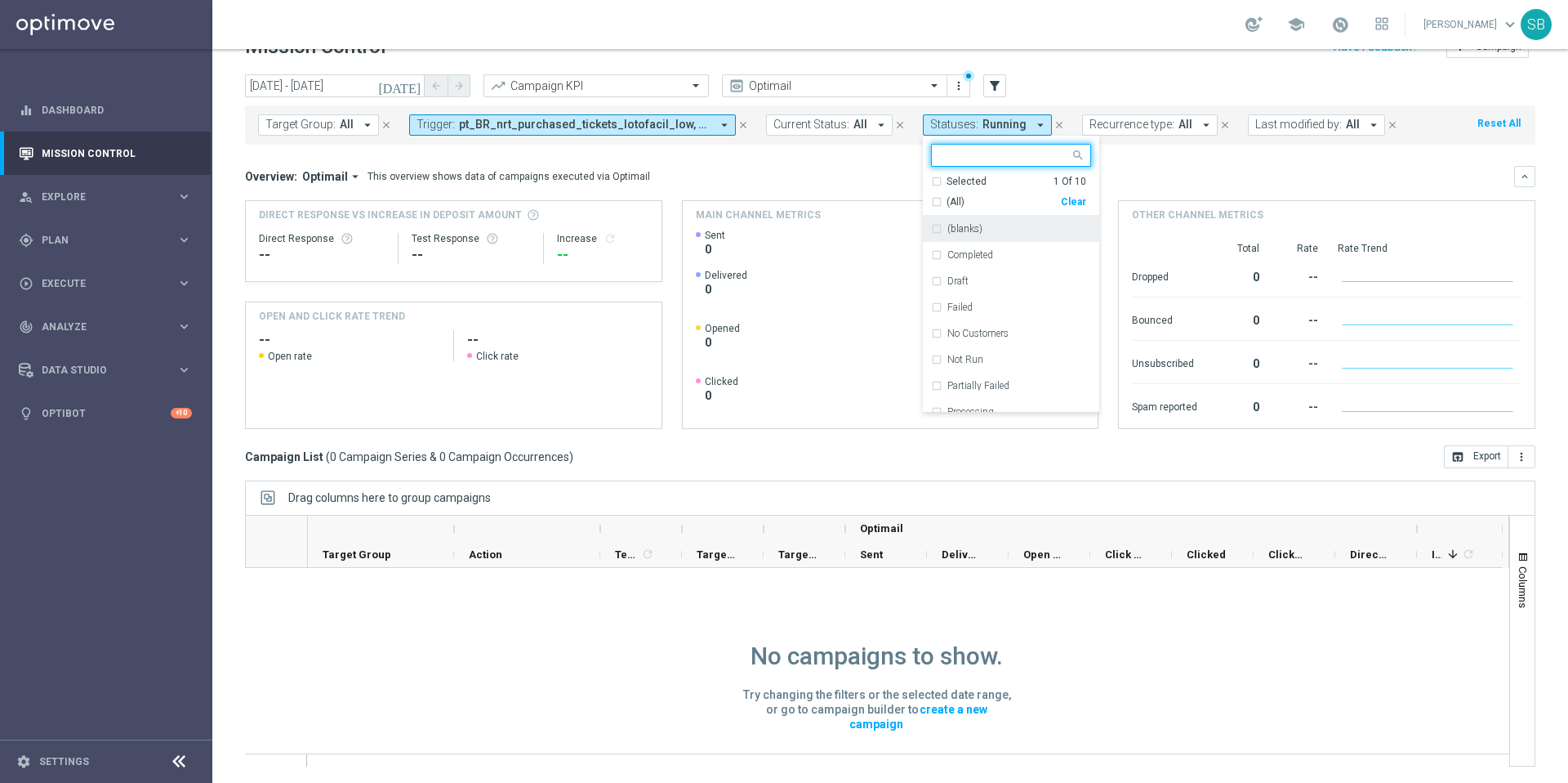
click at [931, 205] on div "(All)" at bounding box center [995, 202] width 130 height 14
click at [1081, 79] on div "today 09 Sep 2025 - 10 Sep 2025 arrow_back arrow_forward Campaign KPI trending_…" at bounding box center [890, 86] width 1291 height 25
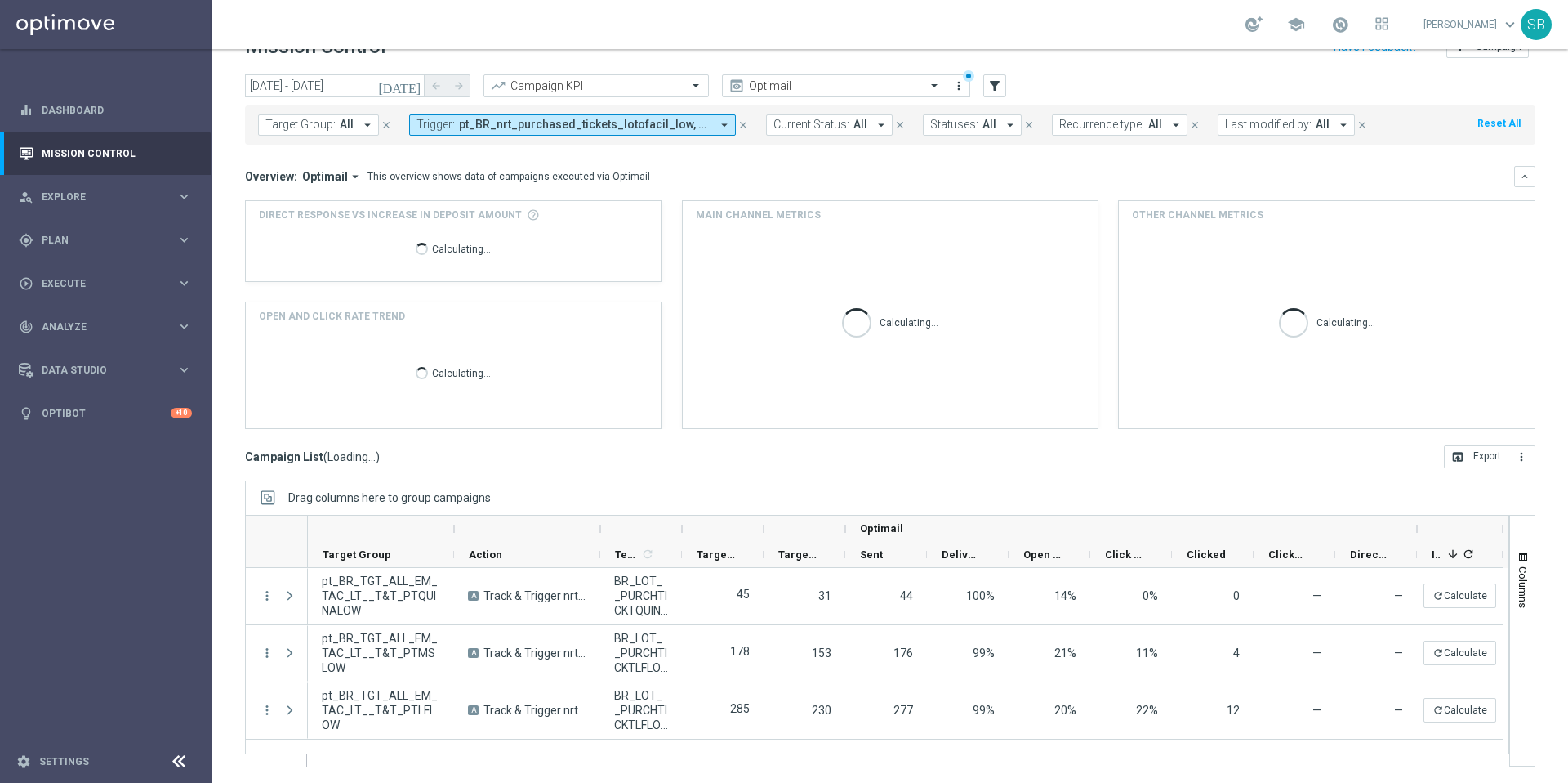
scroll to position [0, 0]
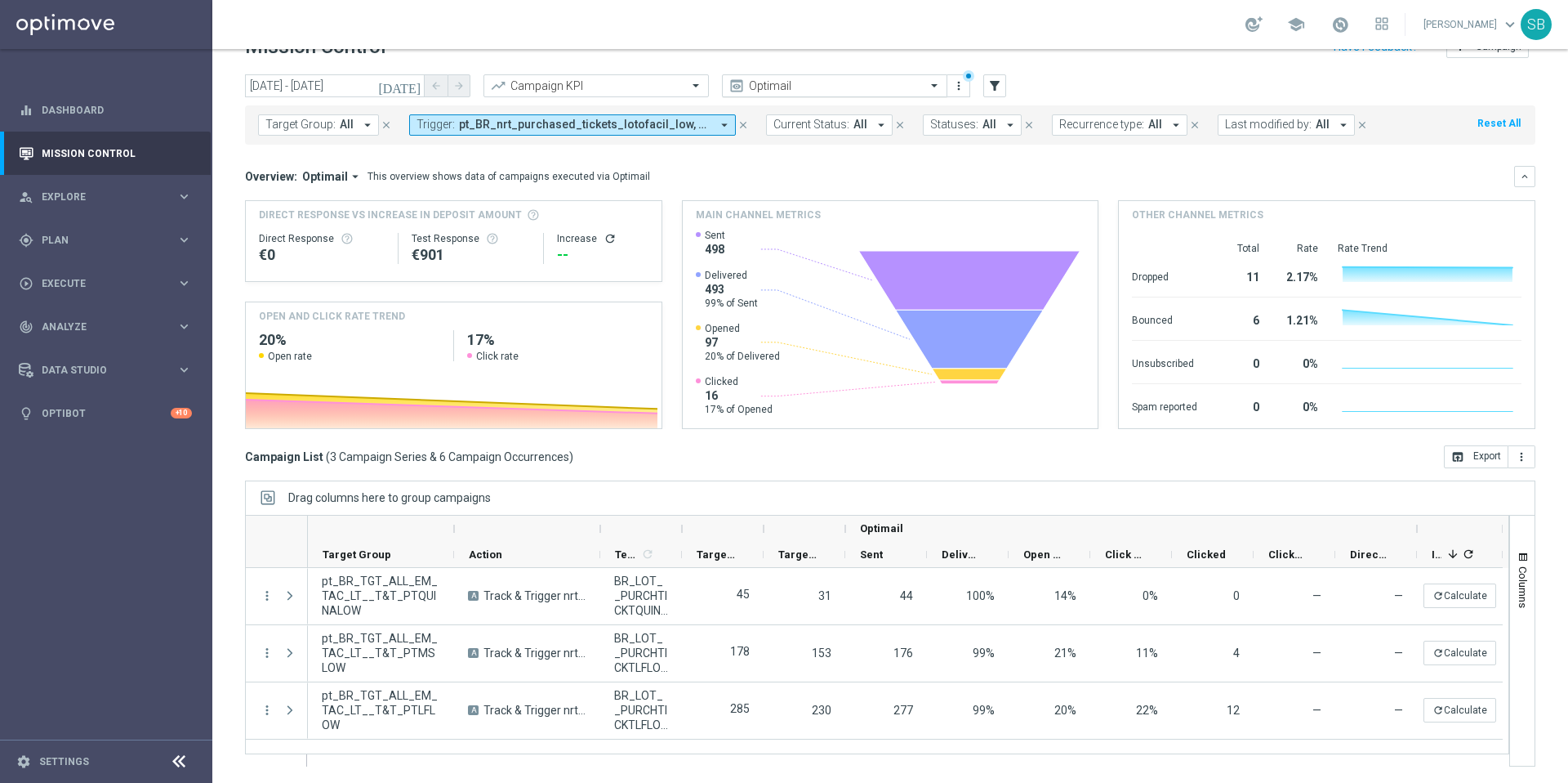
click at [936, 89] on span at bounding box center [935, 86] width 20 height 14
click at [1085, 85] on div "today 09 Sep 2025 - 10 Sep 2025 arrow_back arrow_forward Campaign KPI trending_…" at bounding box center [890, 86] width 1291 height 25
click at [603, 242] on icon "refresh" at bounding box center [610, 239] width 13 height 13
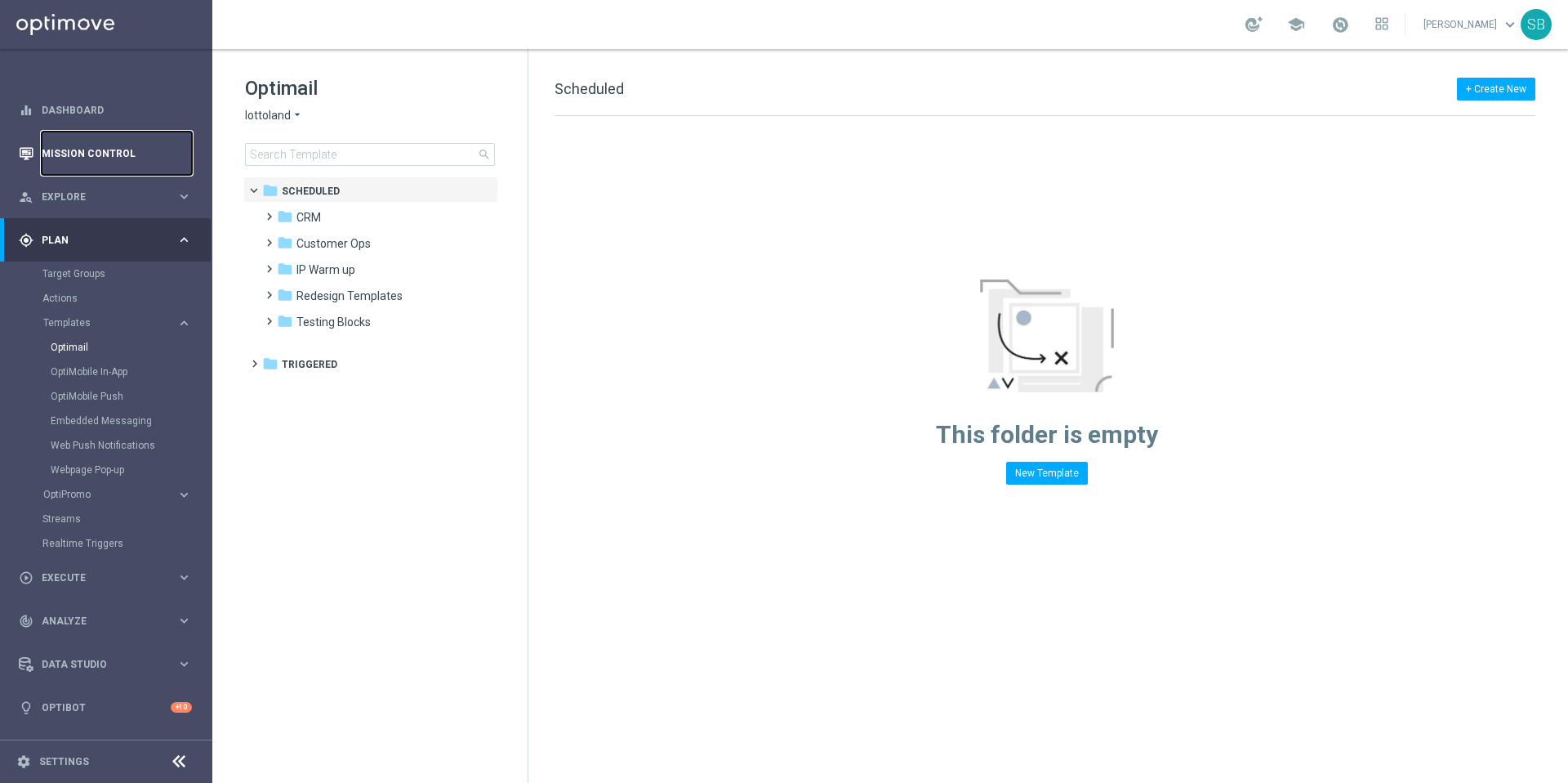
click at [99, 155] on link "Mission Control" at bounding box center [117, 153] width 150 height 44
